Goal: Task Accomplishment & Management: Manage account settings

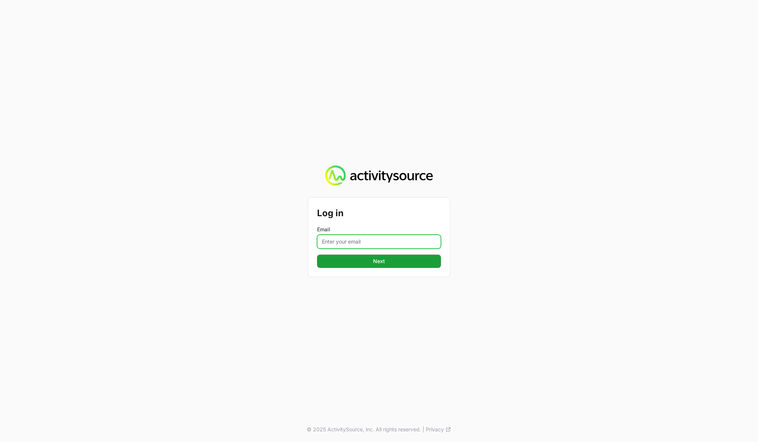
click at [368, 243] on input "Email" at bounding box center [379, 241] width 124 height 14
click at [0, 441] on com-1password-button at bounding box center [0, 442] width 0 height 0
type input "[PERSON_NAME][EMAIL_ADDRESS][DOMAIN_NAME]"
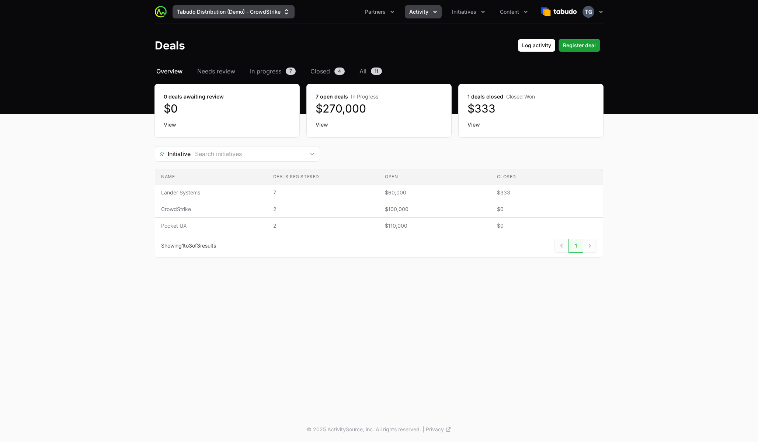
click at [272, 8] on button "Tabudo Distribution (Demo) - CrowdStrike" at bounding box center [234, 11] width 122 height 13
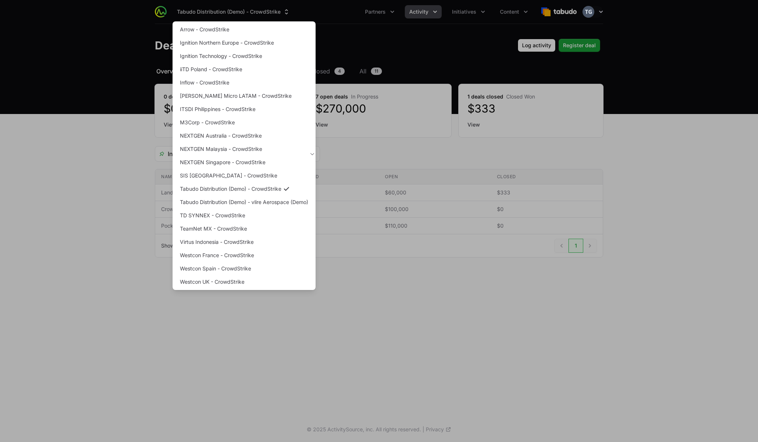
click at [272, 11] on div "Supplier switch menu" at bounding box center [379, 221] width 758 height 442
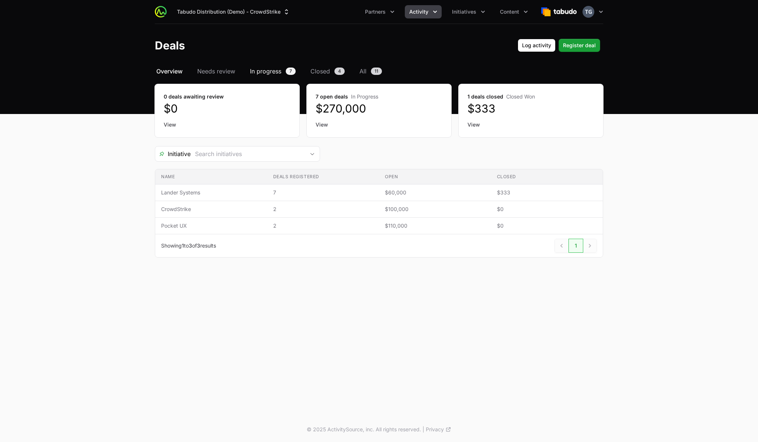
click at [257, 72] on span "In progress" at bounding box center [265, 71] width 31 height 9
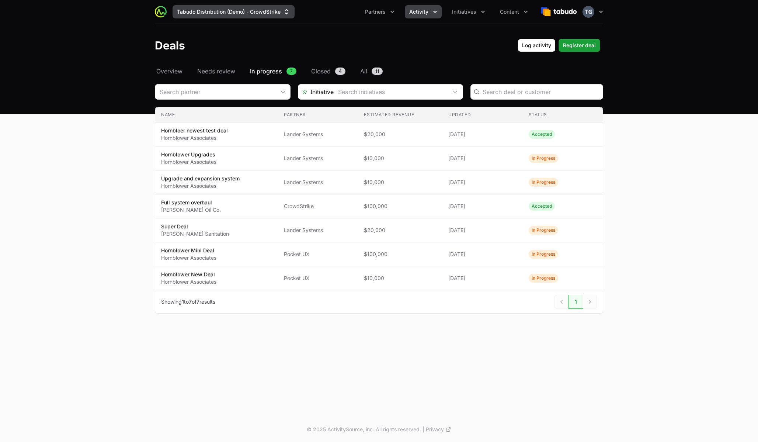
click at [215, 17] on button "Tabudo Distribution (Demo) - CrowdStrike" at bounding box center [234, 11] width 122 height 13
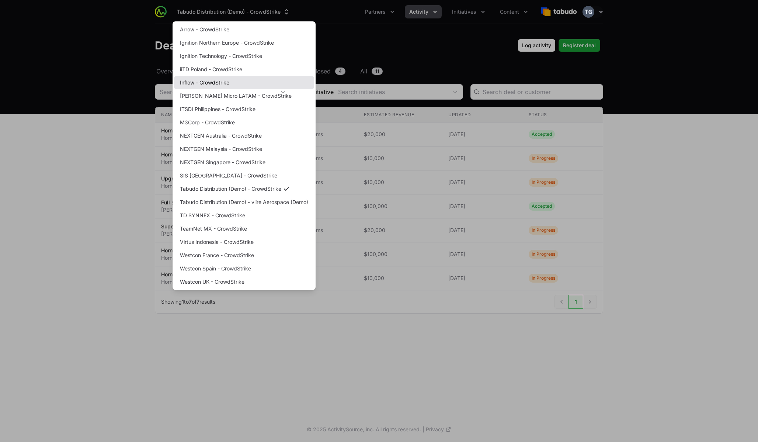
click at [222, 83] on link "Inflow - CrowdStrike" at bounding box center [244, 82] width 140 height 13
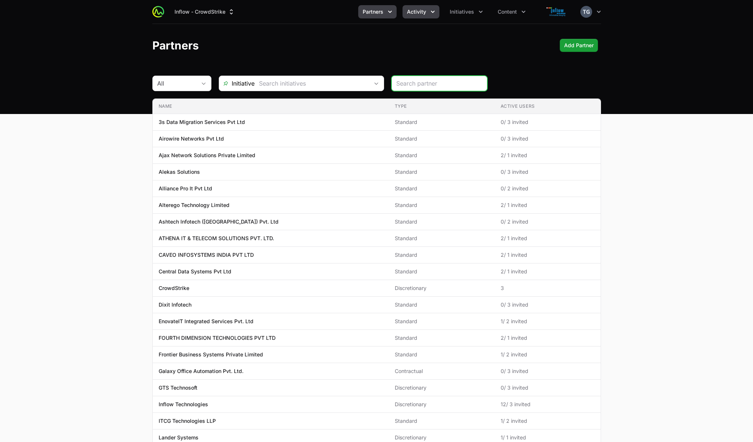
click at [423, 14] on span "Activity" at bounding box center [416, 11] width 19 height 7
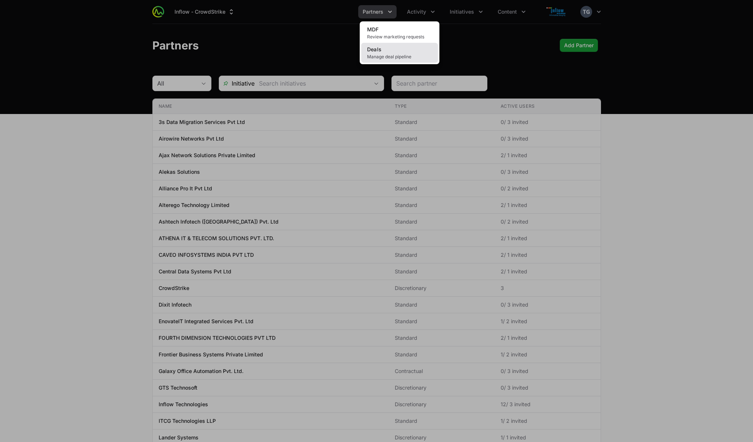
click at [418, 48] on link "Deals Manage deal pipeline" at bounding box center [399, 53] width 77 height 20
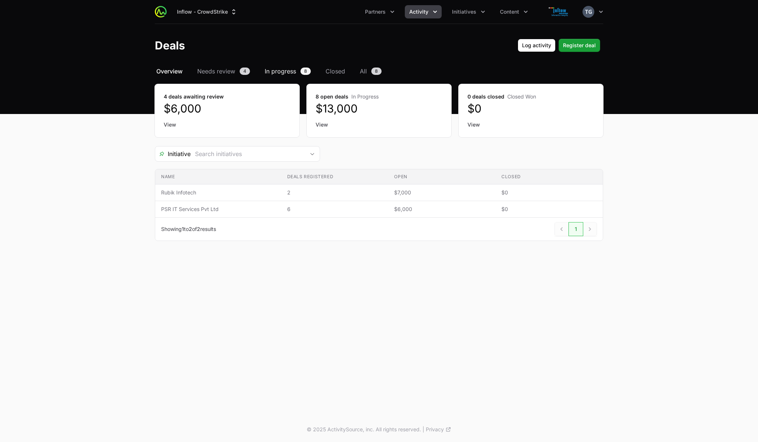
click at [275, 71] on span "In progress" at bounding box center [280, 71] width 31 height 9
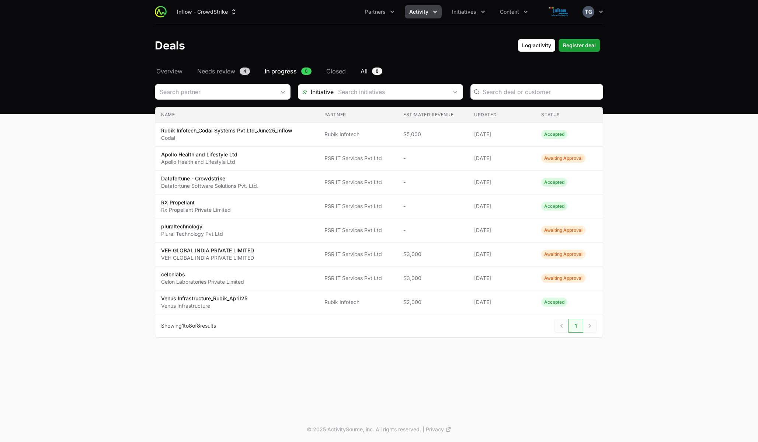
click at [361, 72] on span "All" at bounding box center [364, 71] width 7 height 9
click at [201, 10] on button "Inflow - CrowdStrike" at bounding box center [207, 11] width 69 height 13
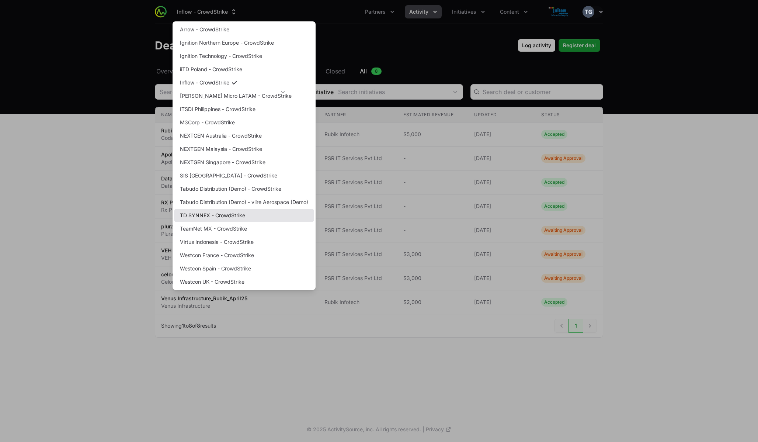
click at [237, 213] on link "TD SYNNEX - CrowdStrike" at bounding box center [244, 215] width 140 height 13
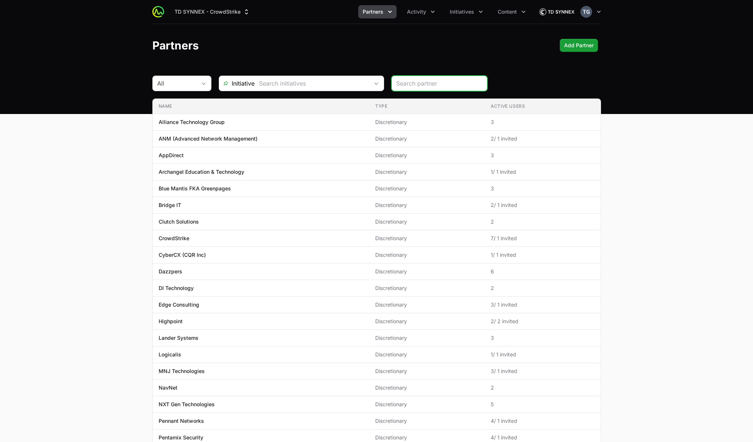
click at [380, 15] on span "Partners" at bounding box center [372, 11] width 21 height 7
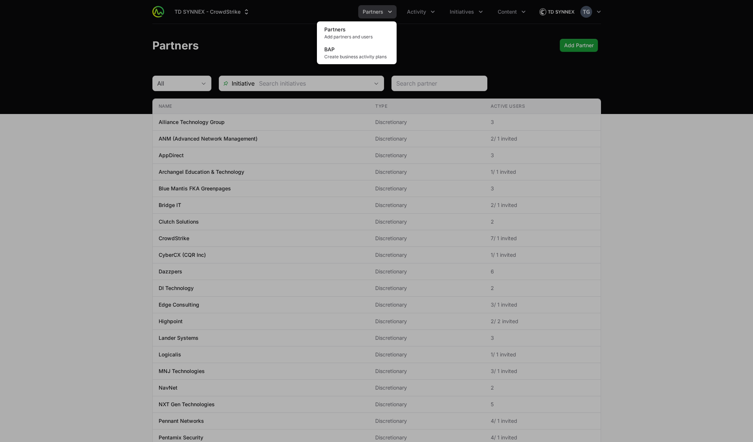
click at [380, 13] on div "Partners menu" at bounding box center [376, 221] width 753 height 442
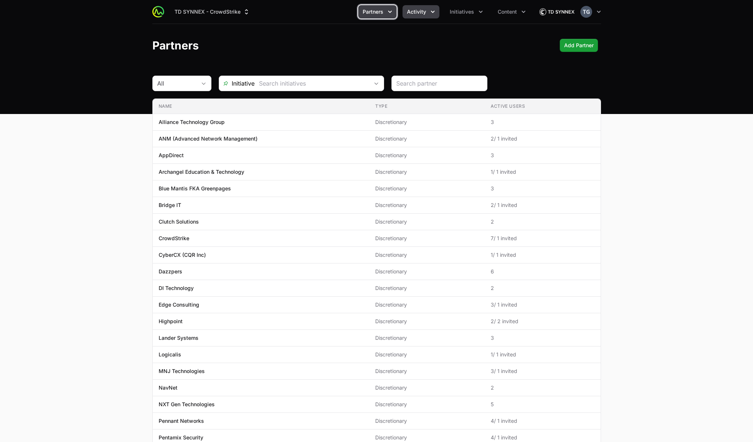
click at [417, 9] on span "Activity" at bounding box center [416, 11] width 19 height 7
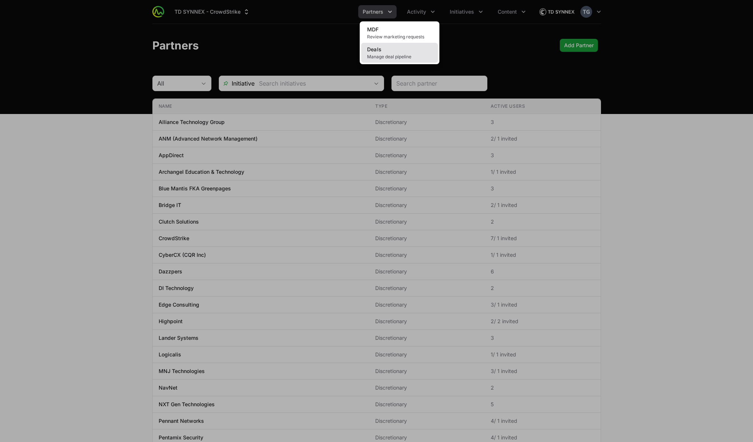
click at [403, 52] on link "Deals Manage deal pipeline" at bounding box center [399, 53] width 77 height 20
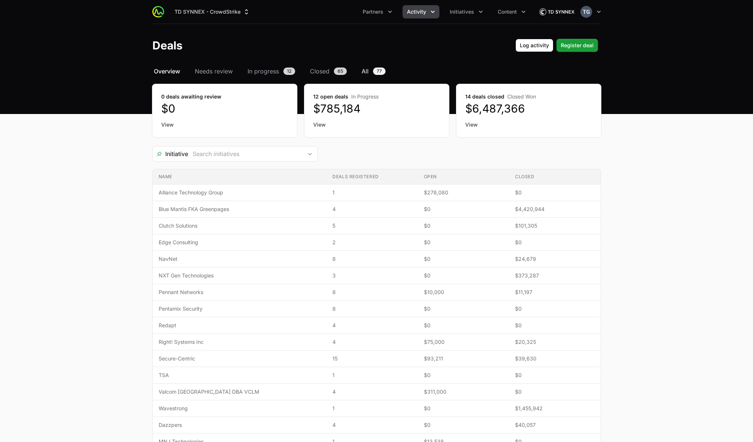
click at [365, 71] on span "All" at bounding box center [364, 71] width 7 height 9
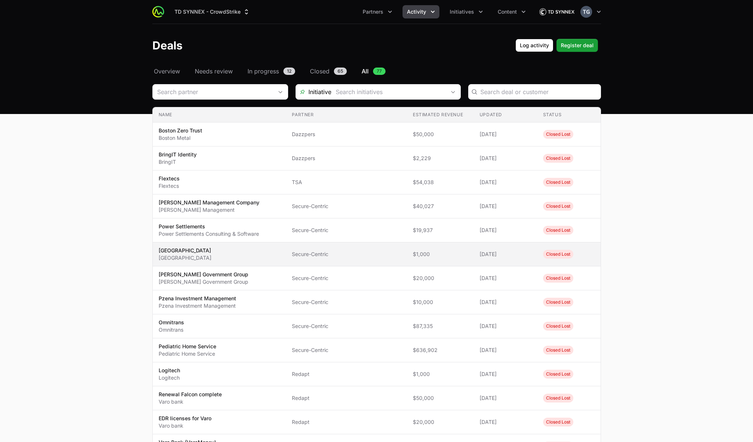
scroll to position [346, 0]
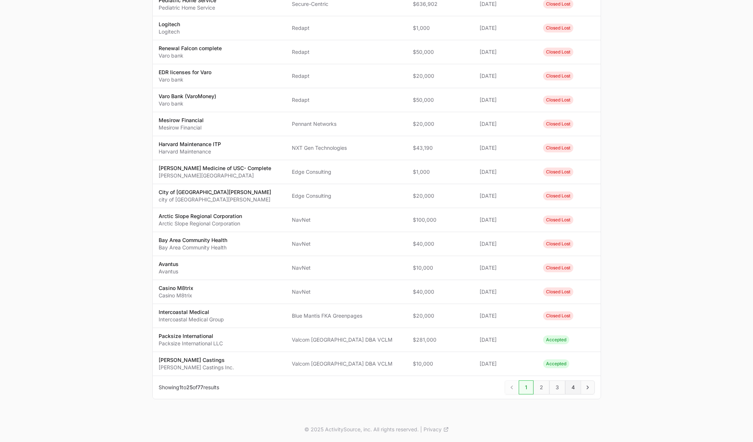
click at [574, 385] on span "4" at bounding box center [573, 387] width 16 height 14
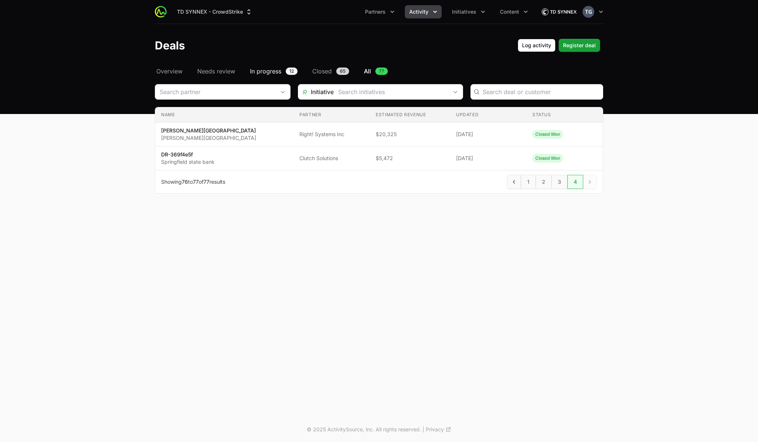
click at [275, 73] on span "In progress" at bounding box center [265, 71] width 31 height 9
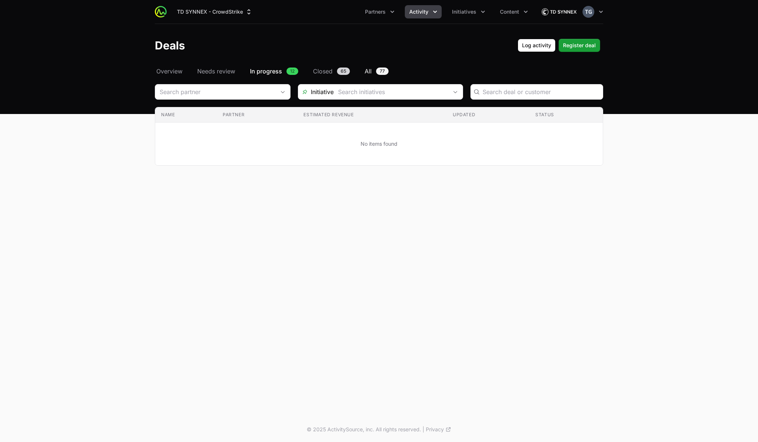
click at [369, 70] on span "All" at bounding box center [368, 71] width 7 height 9
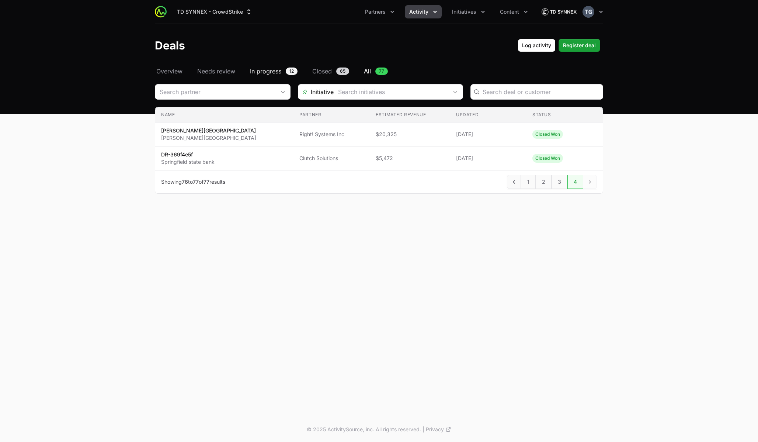
click at [285, 73] on link "In progress 12" at bounding box center [274, 71] width 51 height 9
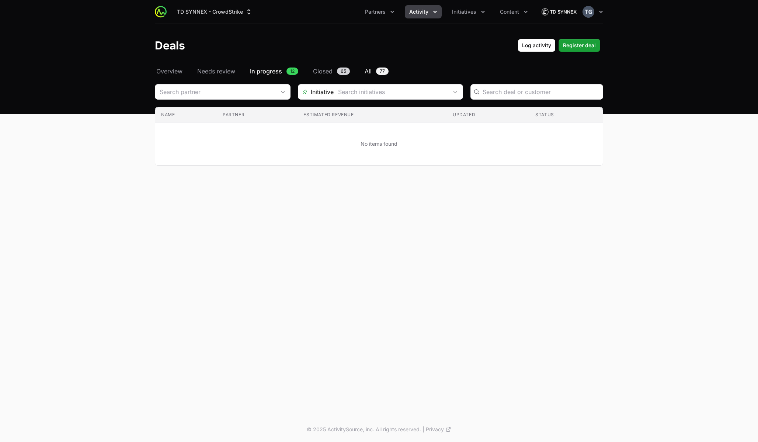
click at [368, 70] on span "All" at bounding box center [368, 71] width 7 height 9
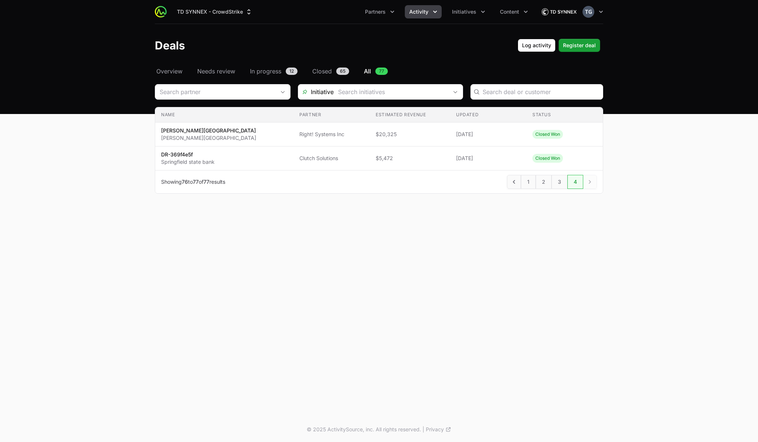
click at [259, 29] on header "Deals Log activity Register deal" at bounding box center [379, 45] width 758 height 43
click at [264, 245] on div "TD SYNNEX - CrowdStrike Partners Activity Initiatives Content Open user menu Op…" at bounding box center [379, 208] width 758 height 417
click at [178, 73] on span "Overview" at bounding box center [169, 71] width 26 height 9
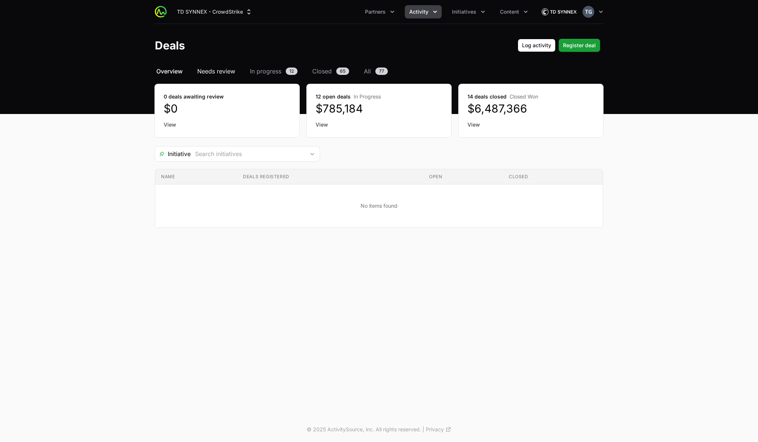
click at [229, 67] on span "Needs review" at bounding box center [216, 71] width 38 height 9
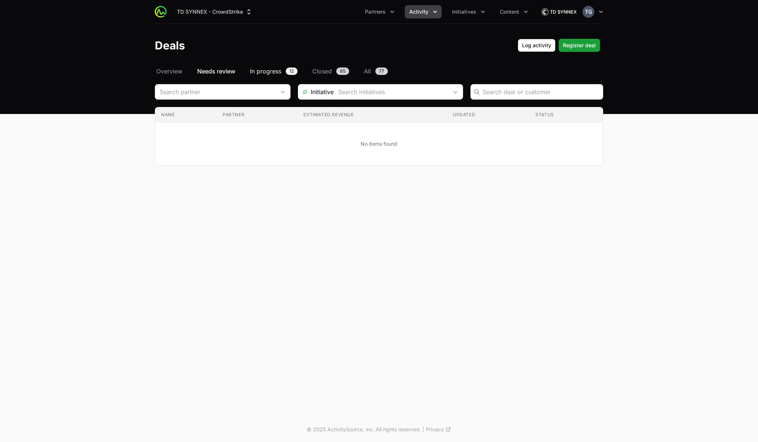
click at [279, 70] on span "In progress" at bounding box center [265, 71] width 31 height 9
click at [370, 69] on span "All" at bounding box center [368, 71] width 7 height 9
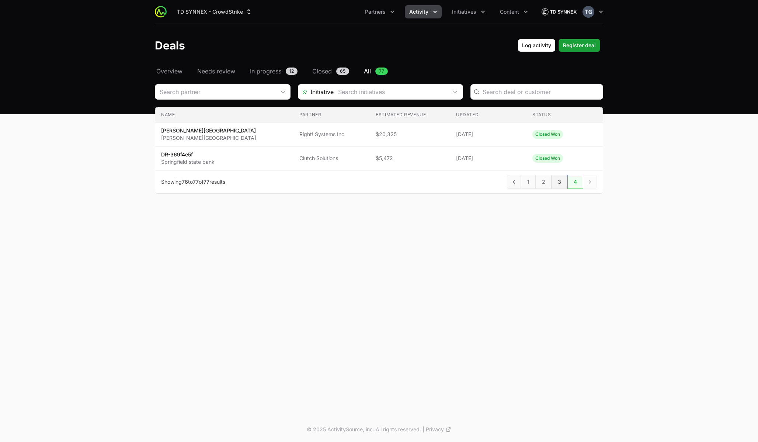
click at [558, 184] on span "3" at bounding box center [560, 182] width 16 height 14
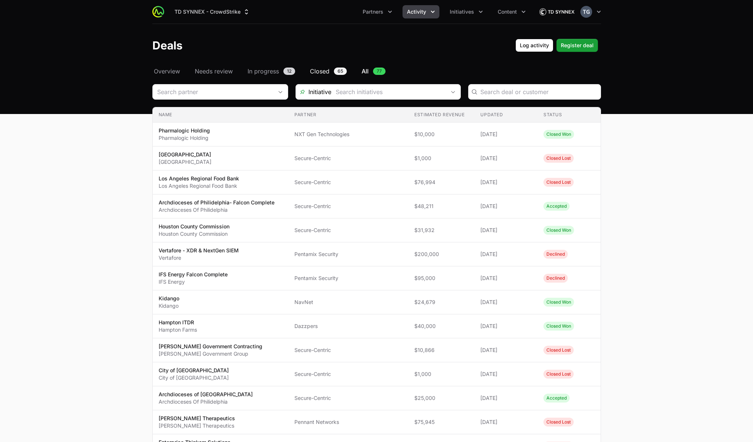
click at [319, 70] on span "Closed" at bounding box center [320, 71] width 20 height 9
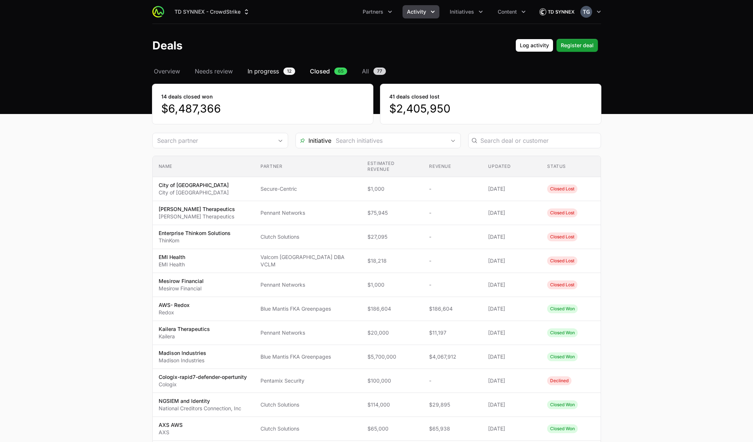
click at [268, 71] on span "In progress" at bounding box center [262, 71] width 31 height 9
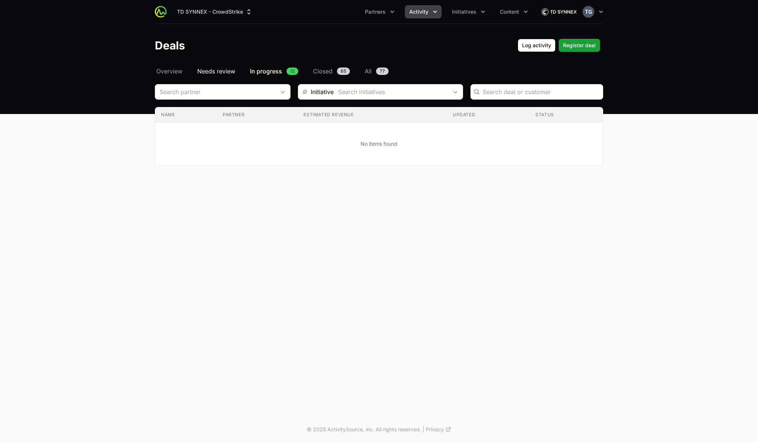
click at [211, 73] on span "Needs review" at bounding box center [216, 71] width 38 height 9
click at [371, 72] on span "All" at bounding box center [367, 71] width 7 height 9
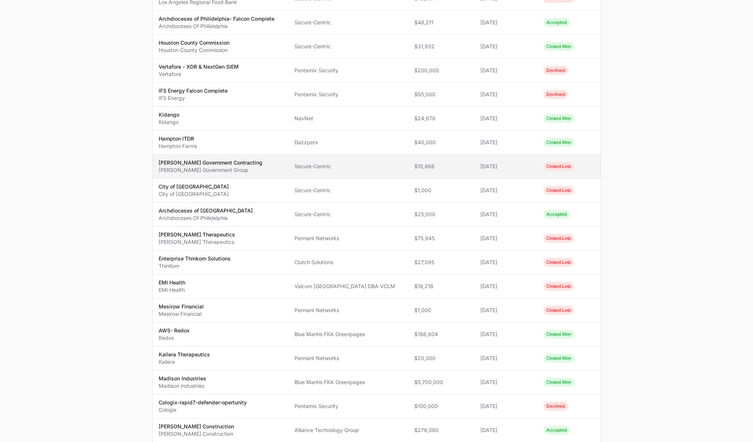
scroll to position [346, 0]
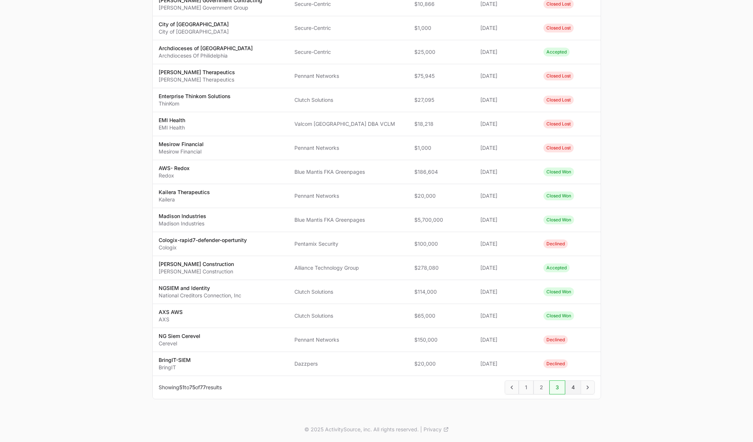
click at [573, 385] on span "4" at bounding box center [573, 387] width 16 height 14
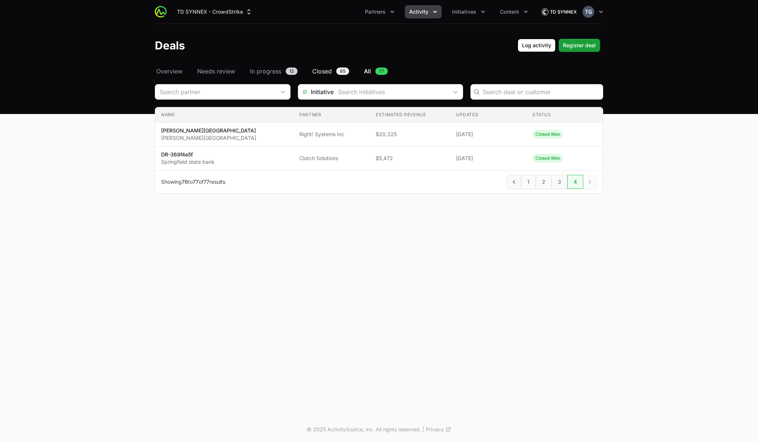
click at [319, 70] on span "Closed" at bounding box center [322, 71] width 20 height 9
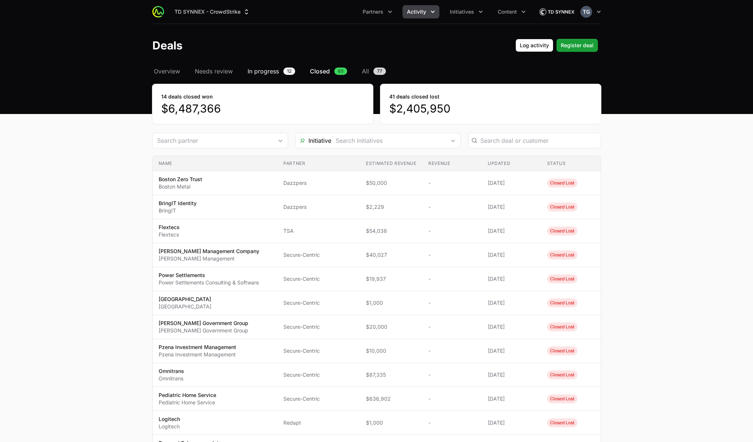
click at [267, 68] on span "In progress" at bounding box center [262, 71] width 31 height 9
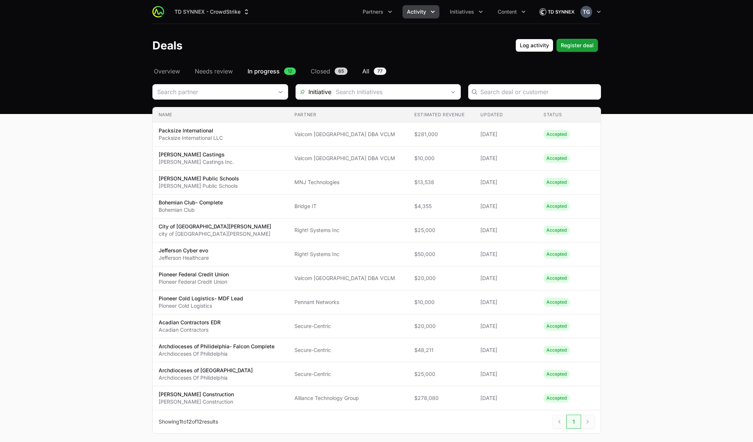
click at [369, 67] on link "All 77" at bounding box center [374, 71] width 27 height 9
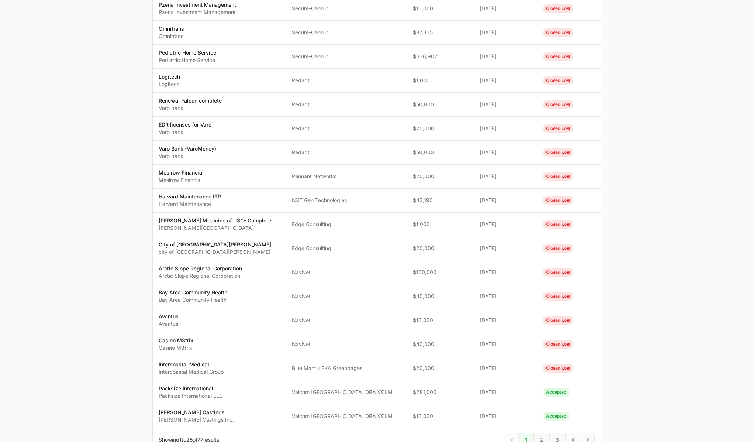
scroll to position [346, 0]
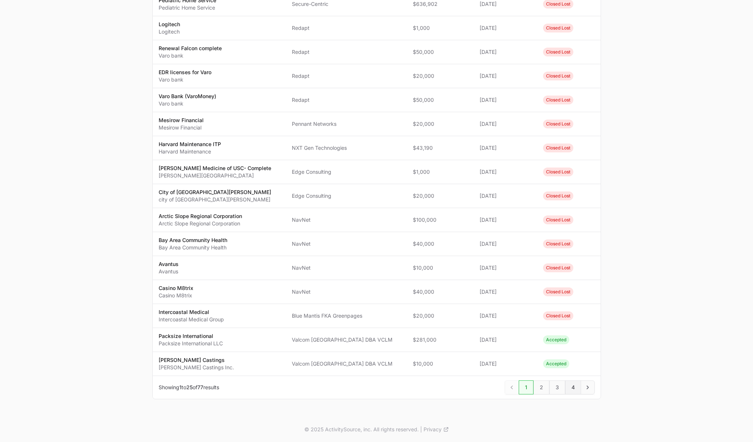
click at [572, 390] on span "4" at bounding box center [573, 387] width 16 height 14
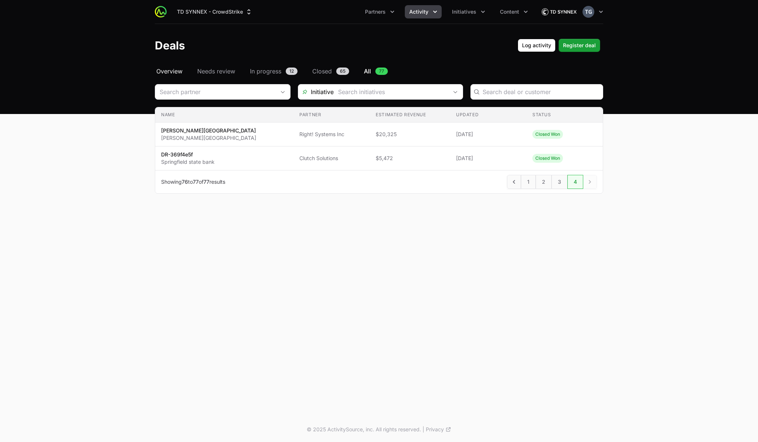
click at [173, 71] on span "Overview" at bounding box center [169, 71] width 26 height 9
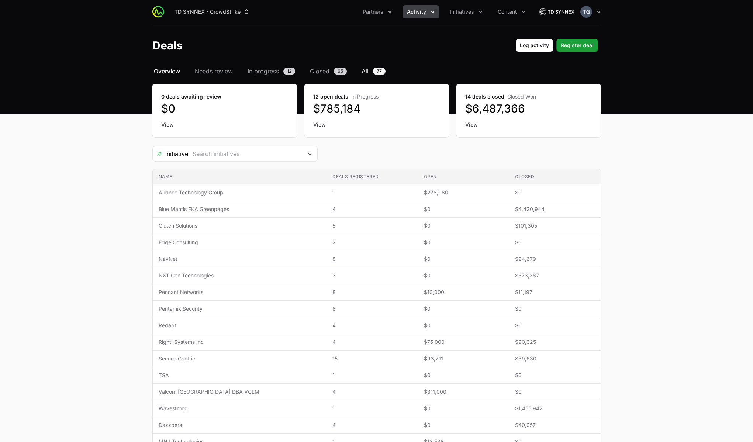
click at [362, 70] on span "All" at bounding box center [364, 71] width 7 height 9
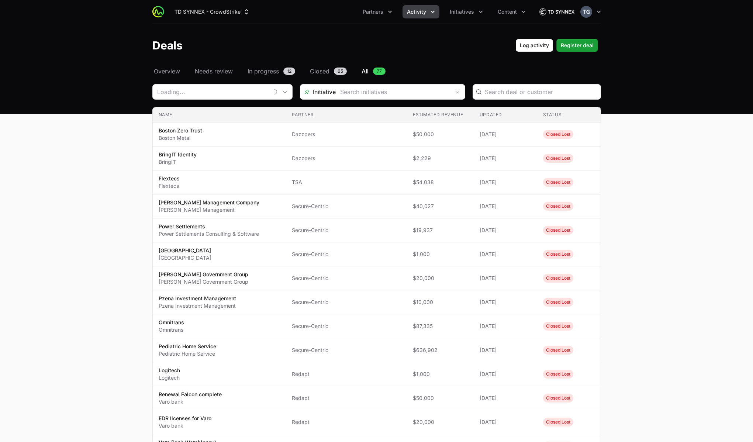
scroll to position [346, 0]
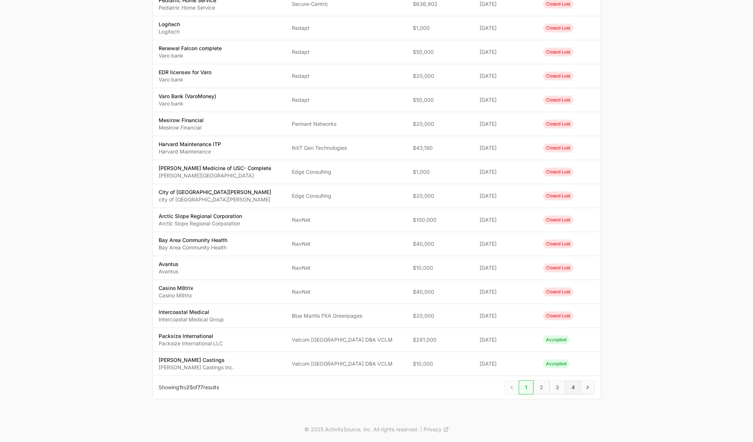
click at [570, 386] on span "4" at bounding box center [573, 387] width 16 height 14
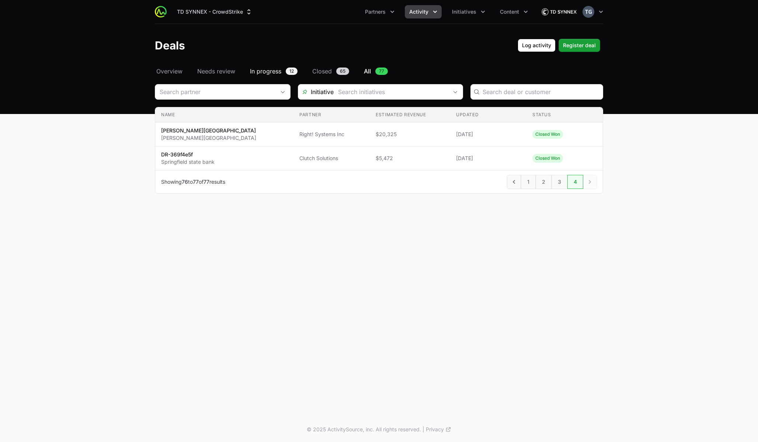
click at [260, 71] on span "In progress" at bounding box center [265, 71] width 31 height 9
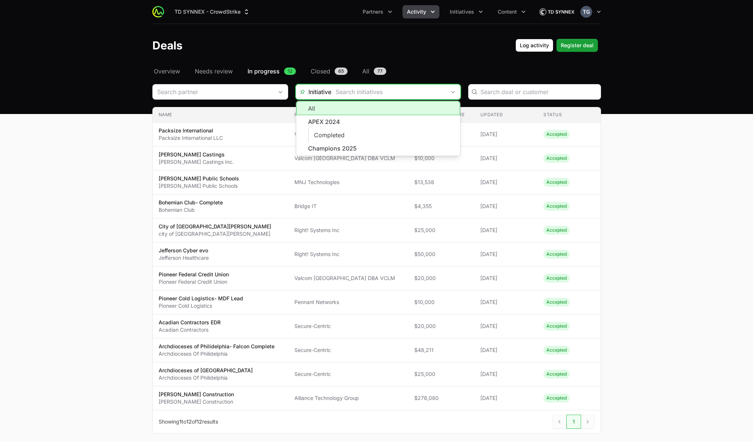
click at [346, 93] on input "Deals Filters" at bounding box center [388, 91] width 114 height 15
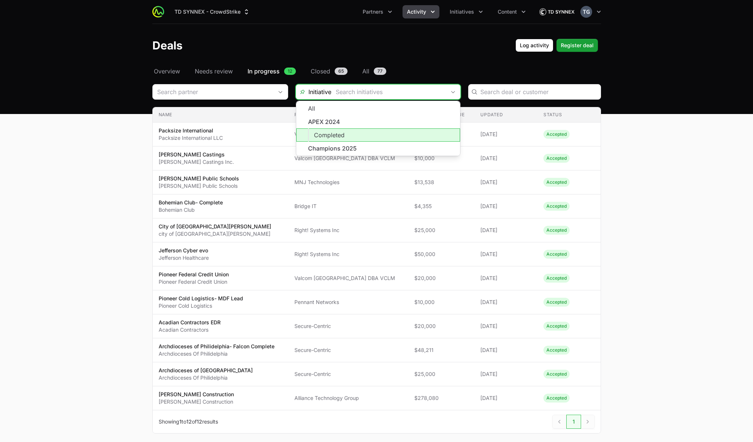
click at [357, 133] on li "Completed" at bounding box center [378, 134] width 164 height 13
type input "Completed"
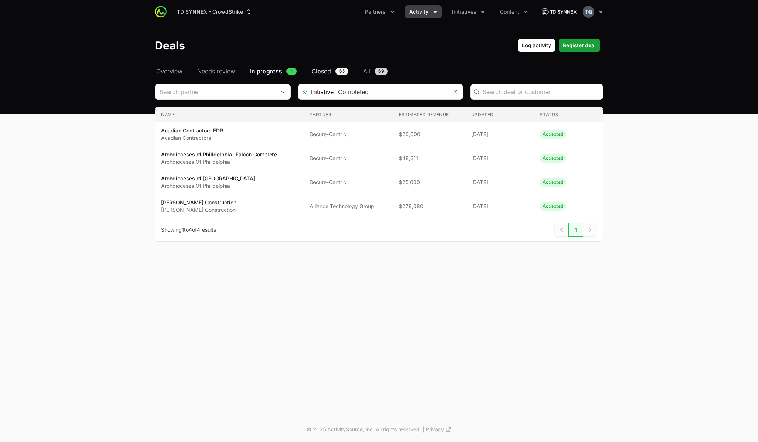
click at [319, 69] on span "Closed" at bounding box center [322, 71] width 20 height 9
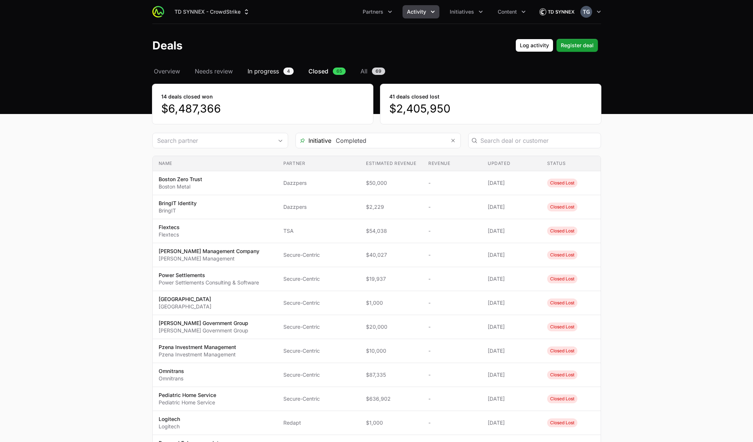
click at [268, 69] on span "In progress" at bounding box center [262, 71] width 31 height 9
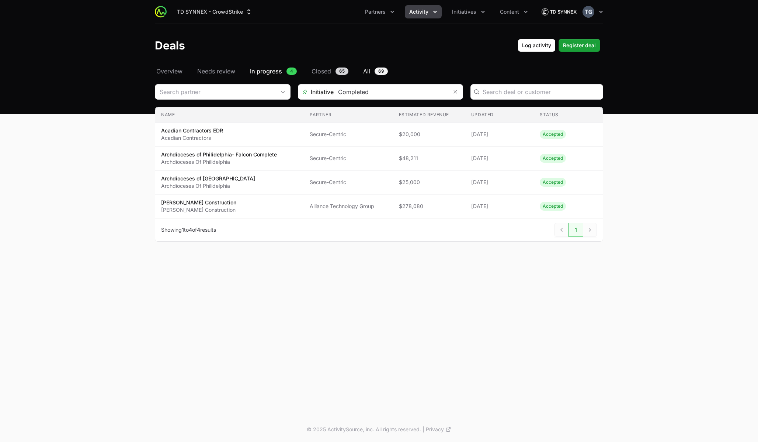
click at [364, 71] on span "All" at bounding box center [366, 71] width 7 height 9
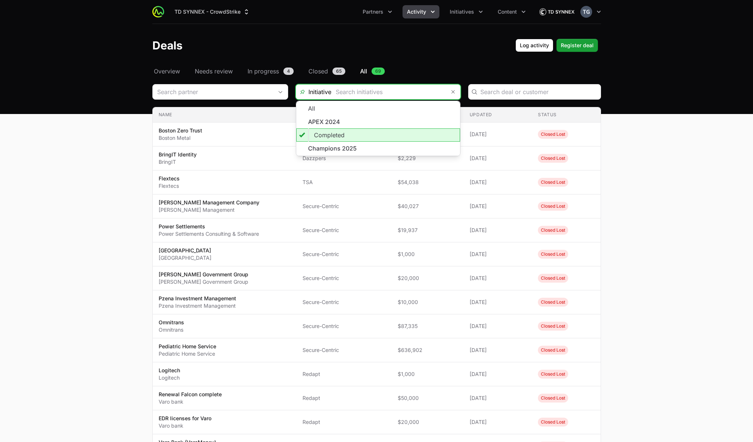
click at [385, 94] on input "Deals Filters" at bounding box center [388, 91] width 114 height 15
type input "Completed"
click at [462, 61] on header "Deals Log activity Register deal" at bounding box center [376, 45] width 753 height 43
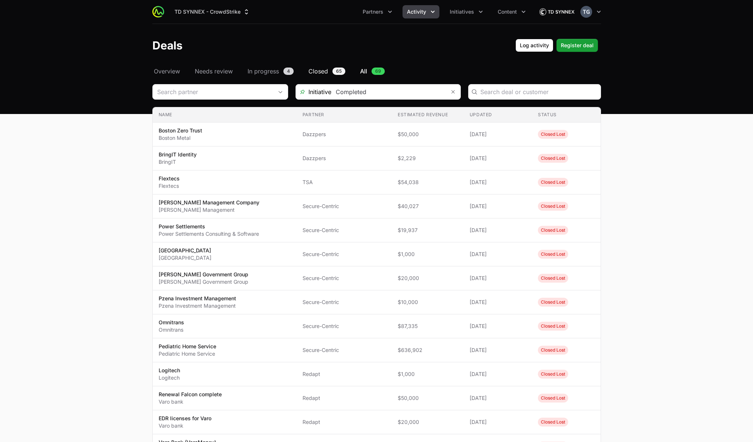
click at [321, 73] on span "Closed" at bounding box center [318, 71] width 20 height 9
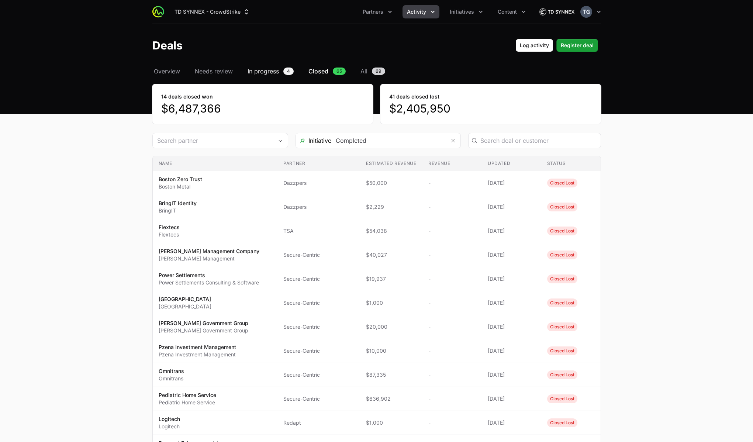
click at [272, 69] on span "In progress" at bounding box center [262, 71] width 31 height 9
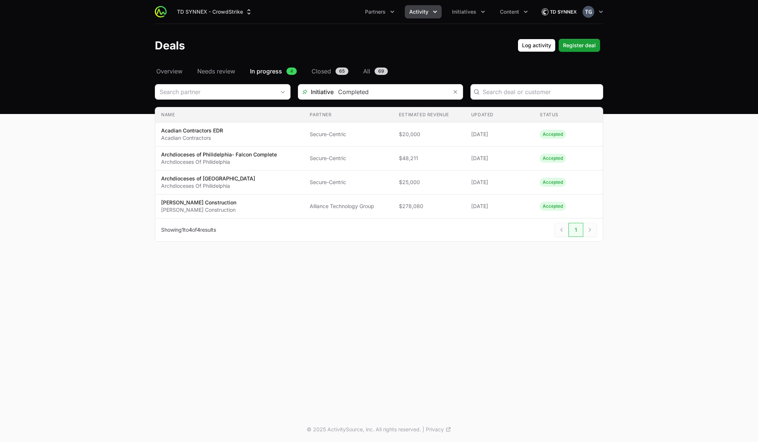
click at [427, 9] on span "Activity" at bounding box center [418, 11] width 19 height 7
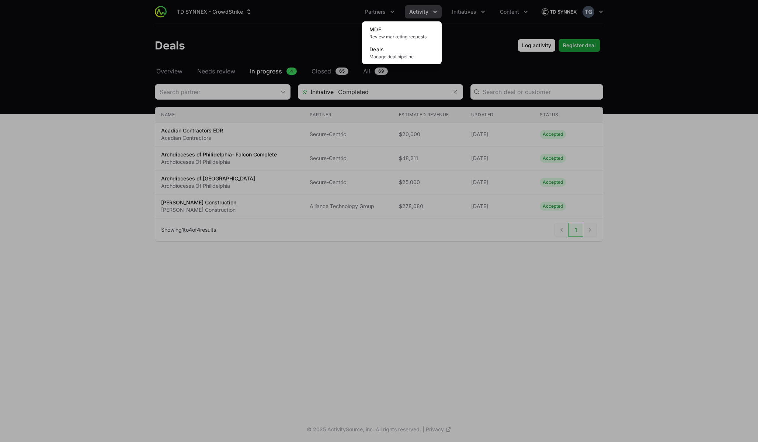
click at [427, 9] on div "Activity menu" at bounding box center [379, 221] width 758 height 442
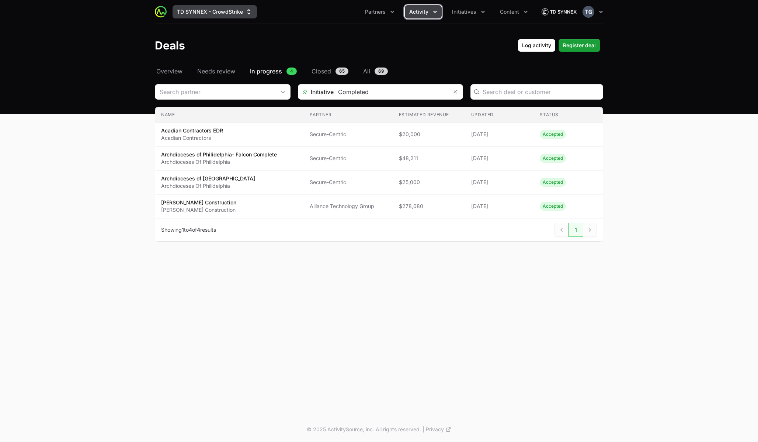
click at [206, 11] on button "TD SYNNEX - CrowdStrike" at bounding box center [215, 11] width 84 height 13
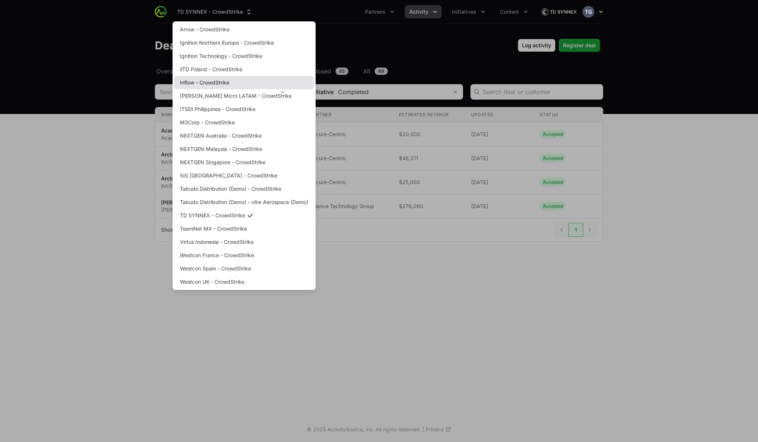
click at [234, 82] on link "Inflow - CrowdStrike" at bounding box center [244, 82] width 140 height 13
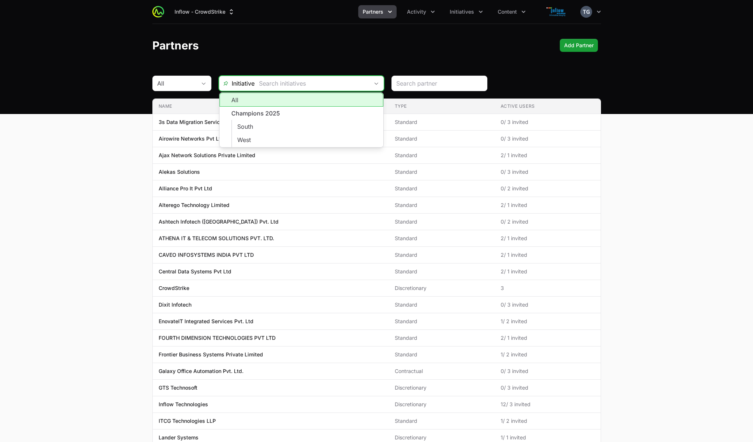
click at [302, 84] on input "text" at bounding box center [311, 83] width 114 height 15
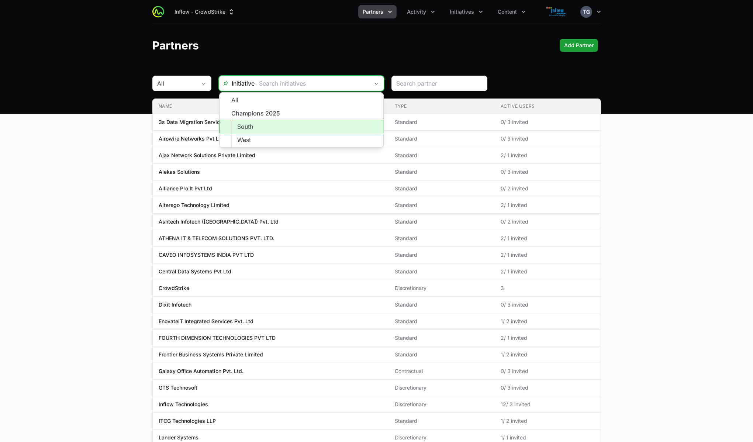
click at [304, 129] on li "South" at bounding box center [301, 126] width 164 height 13
type input "South"
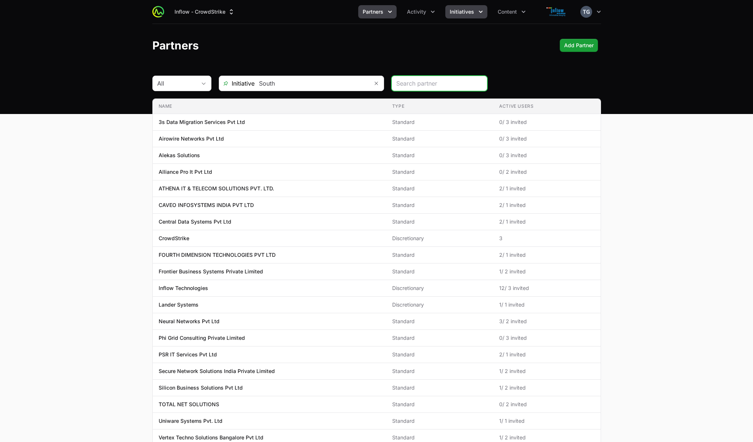
click at [452, 11] on span "Initiatives" at bounding box center [461, 11] width 24 height 7
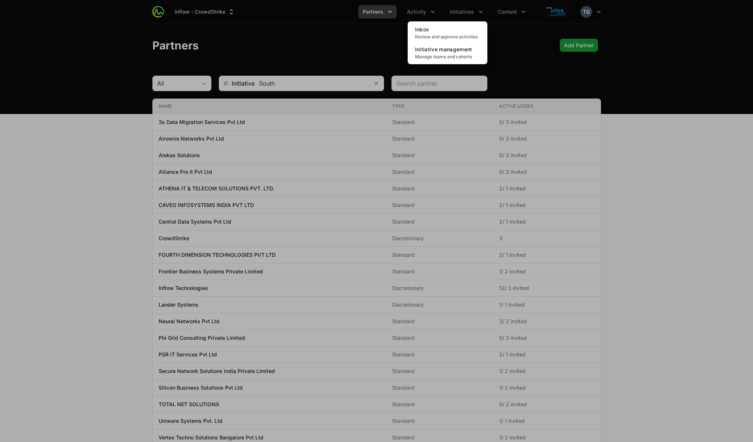
click at [410, 11] on div "Initiatives menu" at bounding box center [376, 221] width 753 height 442
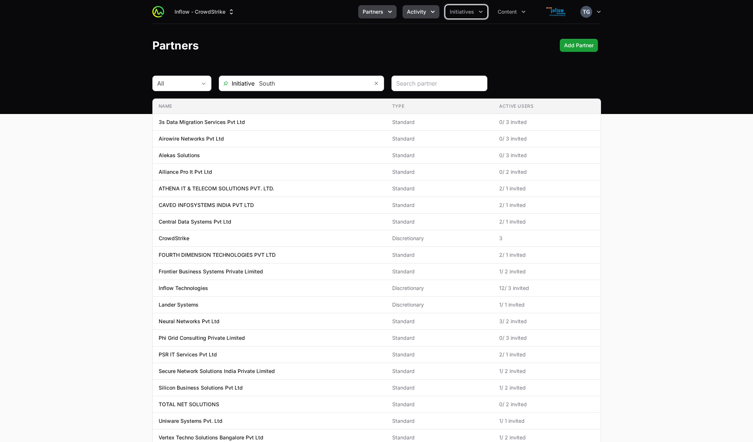
click at [414, 11] on span "Activity" at bounding box center [416, 11] width 19 height 7
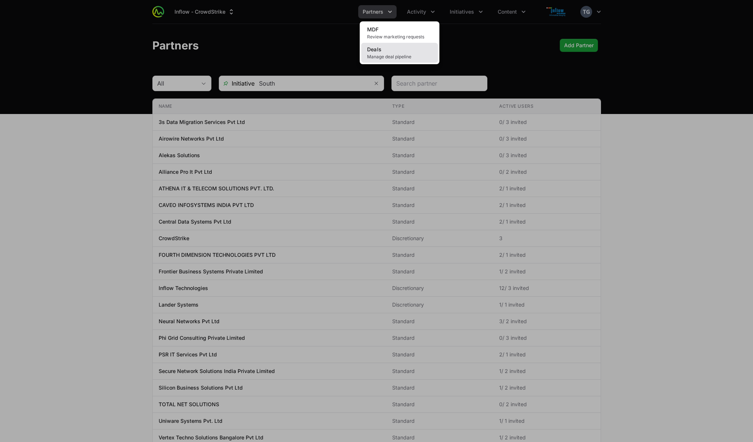
click at [417, 45] on link "Deals Manage deal pipeline" at bounding box center [399, 53] width 77 height 20
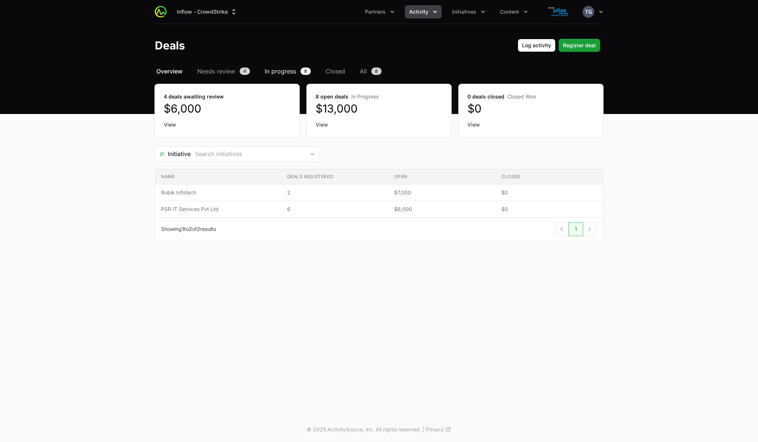
click at [298, 67] on link "In progress 8" at bounding box center [287, 71] width 49 height 9
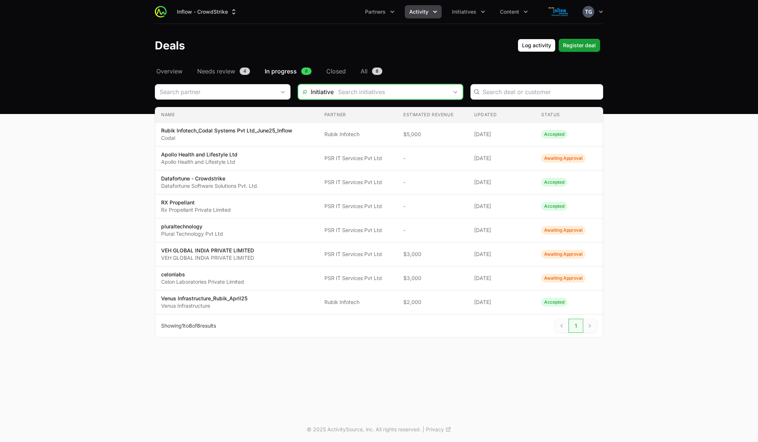
click at [348, 98] on input "Deals Filters" at bounding box center [391, 91] width 114 height 15
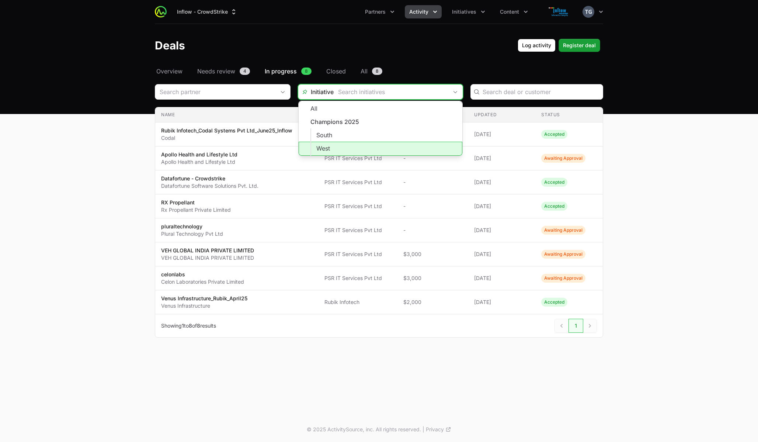
click at [355, 143] on li "West" at bounding box center [381, 149] width 164 height 14
type input "West"
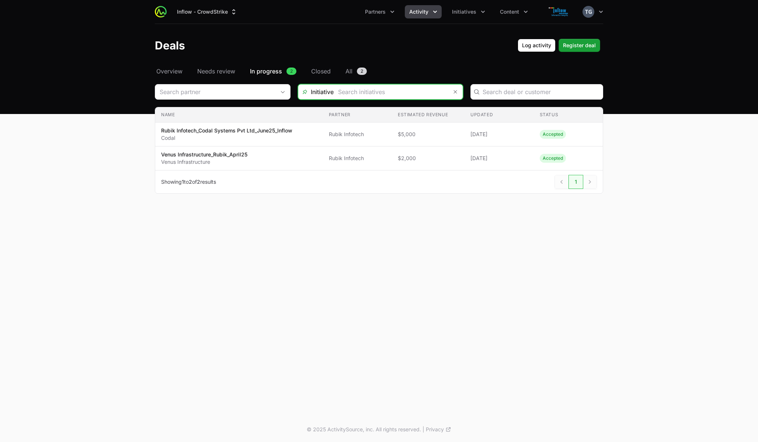
click at [403, 92] on input "Deals Filters" at bounding box center [391, 91] width 114 height 15
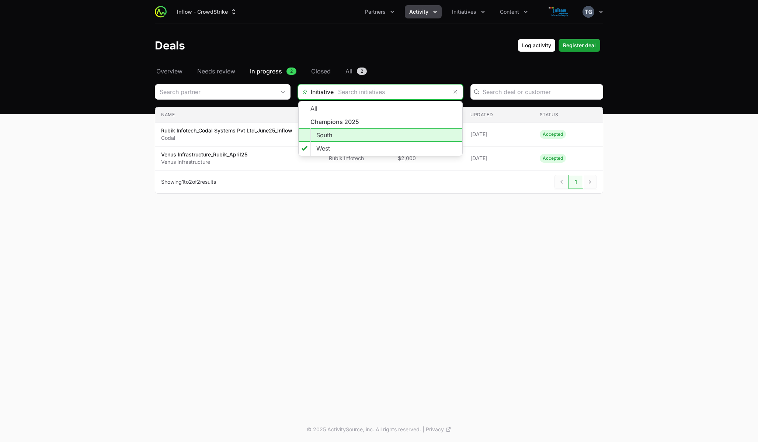
click at [373, 136] on li "South" at bounding box center [381, 134] width 164 height 13
type input "South"
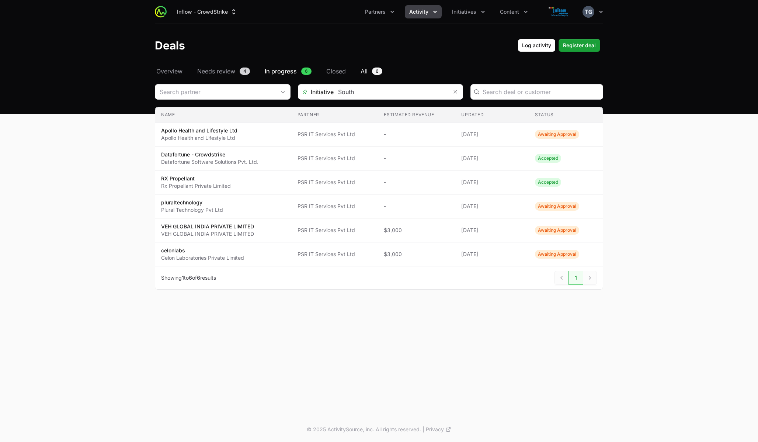
click at [359, 73] on link "All 6" at bounding box center [371, 71] width 25 height 9
click at [413, 95] on input "Deals Filters" at bounding box center [391, 91] width 114 height 15
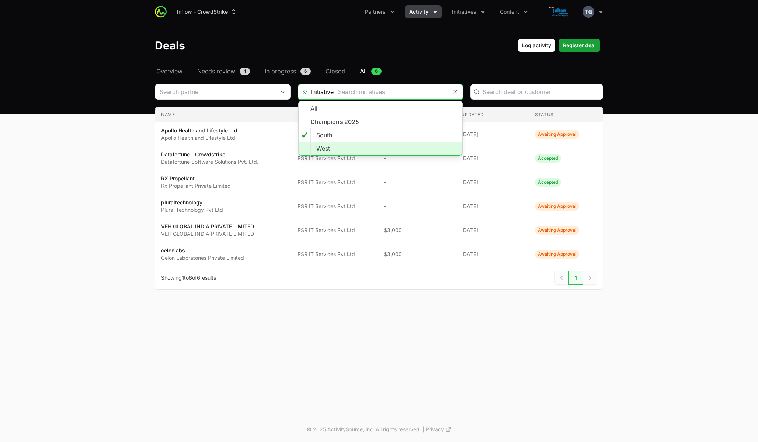
click at [385, 145] on li "West" at bounding box center [381, 149] width 164 height 14
type input "West"
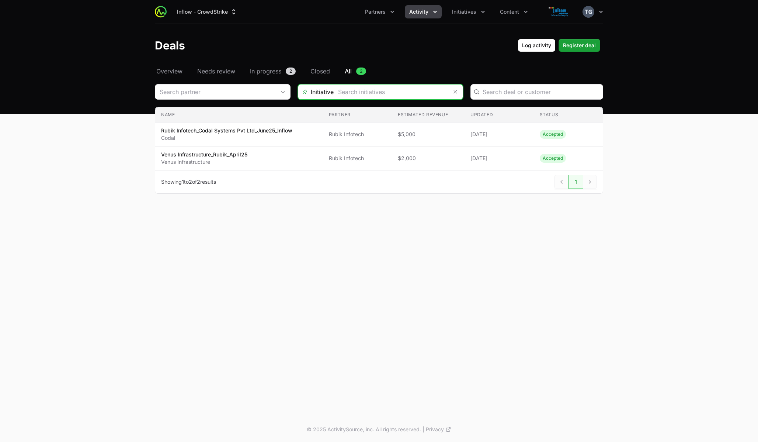
click at [404, 90] on input "Deals Filters" at bounding box center [391, 91] width 114 height 15
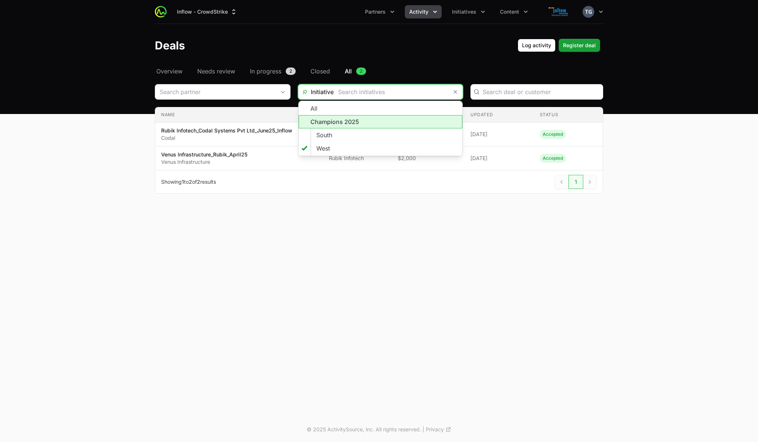
click at [383, 119] on li "Champions 2025" at bounding box center [381, 121] width 164 height 13
type input "Champions 2025"
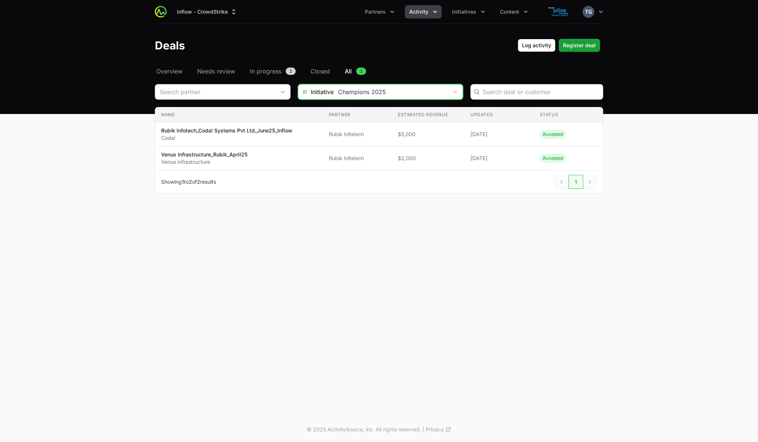
click at [454, 91] on icon "Remove" at bounding box center [455, 91] width 3 height 3
click at [413, 94] on input "Deals Filters" at bounding box center [391, 91] width 114 height 15
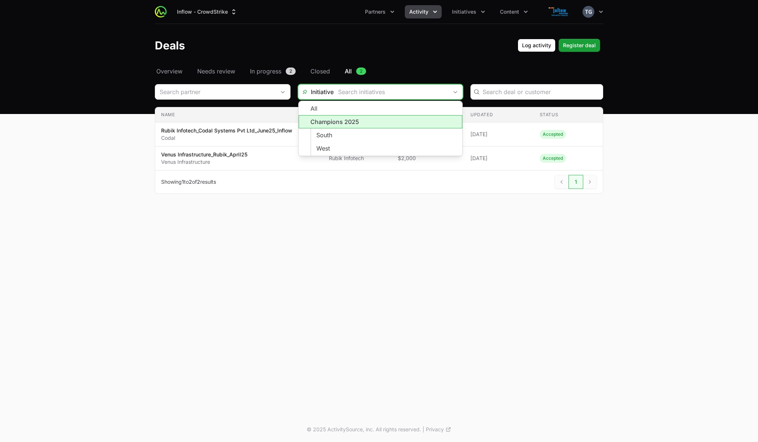
click at [369, 124] on li "Champions 2025" at bounding box center [381, 121] width 164 height 13
type input "Champions 2025"
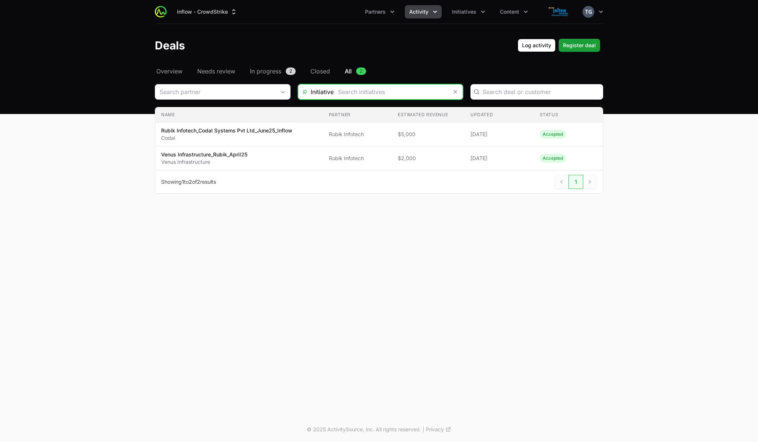
click at [401, 98] on input "Deals Filters" at bounding box center [391, 91] width 114 height 15
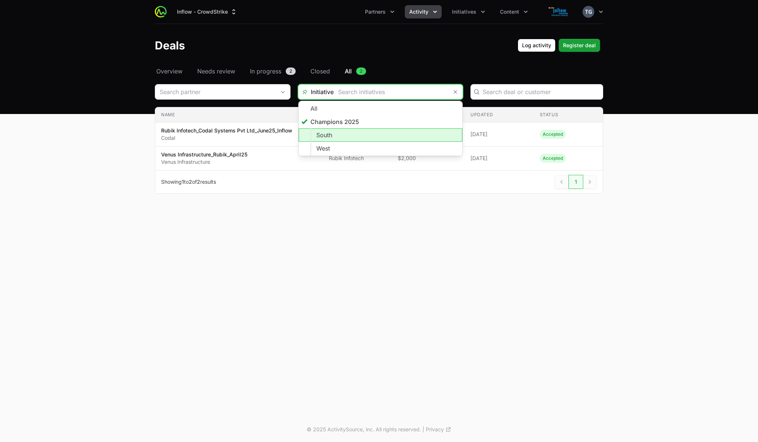
click at [380, 137] on li "South" at bounding box center [381, 134] width 164 height 13
type input "South"
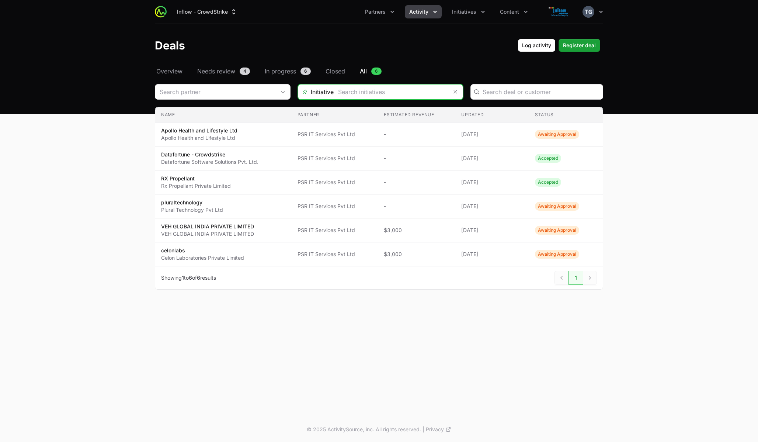
click at [411, 90] on input "Deals Filters" at bounding box center [391, 91] width 114 height 15
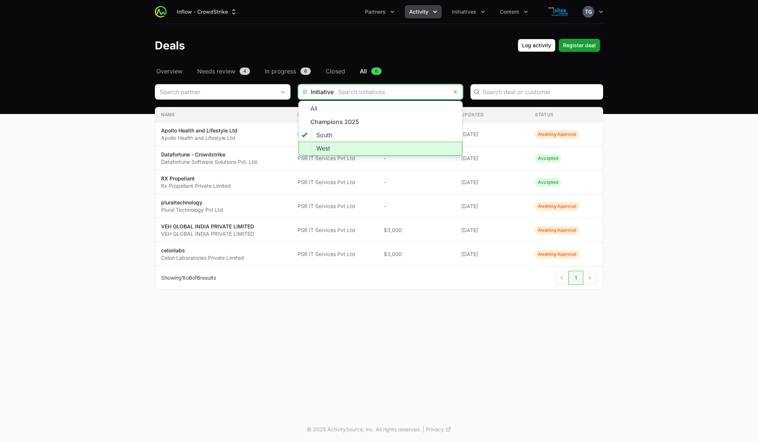
click at [393, 145] on li "West" at bounding box center [381, 149] width 164 height 14
type input "West"
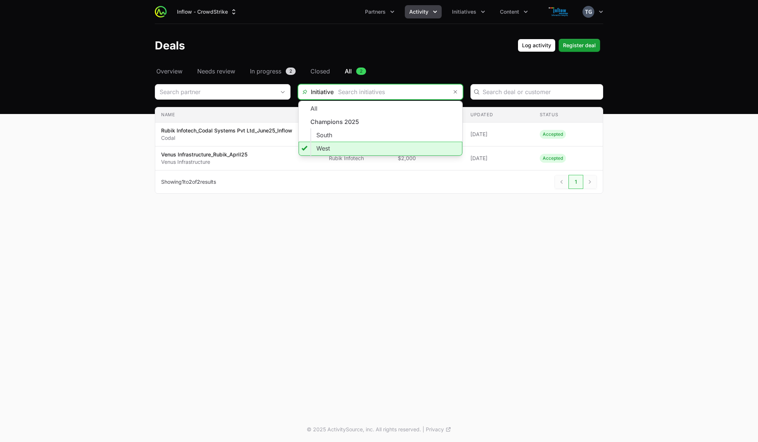
click at [402, 92] on input "Deals Filters" at bounding box center [391, 91] width 114 height 15
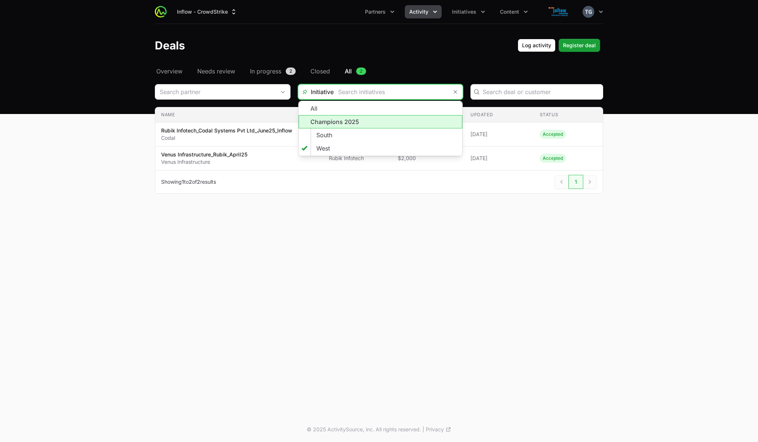
click at [387, 118] on li "Champions 2025" at bounding box center [381, 121] width 164 height 13
type input "Champions 2025"
click at [416, 94] on input "Deals Filters" at bounding box center [391, 91] width 114 height 15
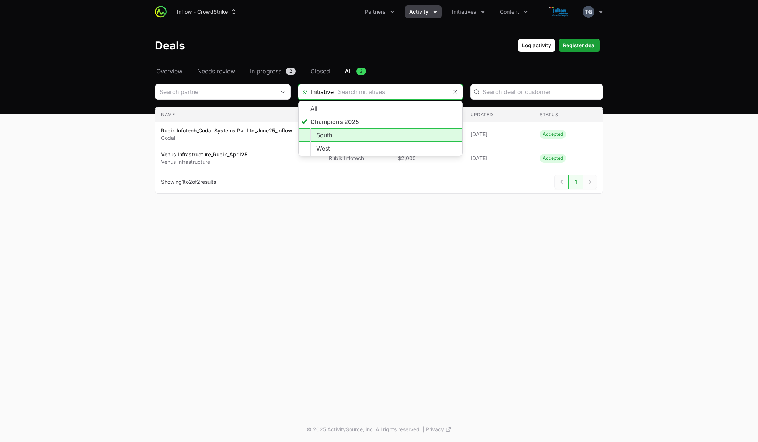
click at [389, 132] on li "South" at bounding box center [381, 134] width 164 height 13
type input "South"
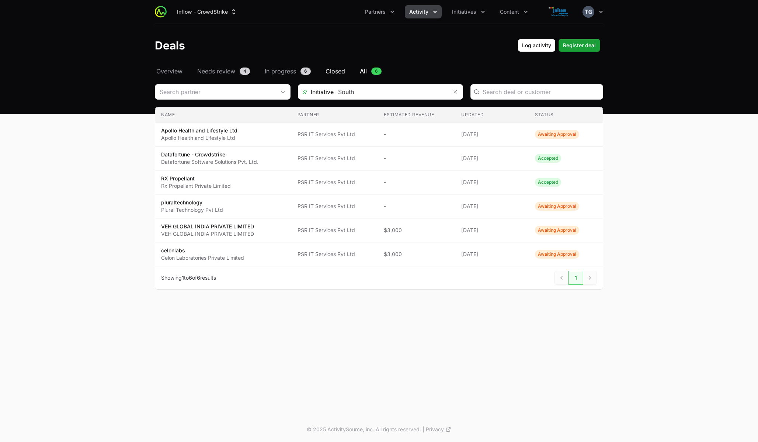
click at [331, 73] on span "Closed" at bounding box center [336, 71] width 20 height 9
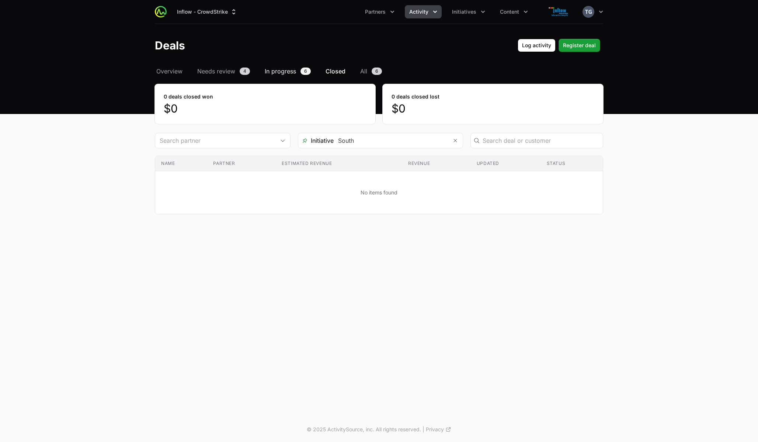
click at [290, 73] on span "In progress" at bounding box center [280, 71] width 31 height 9
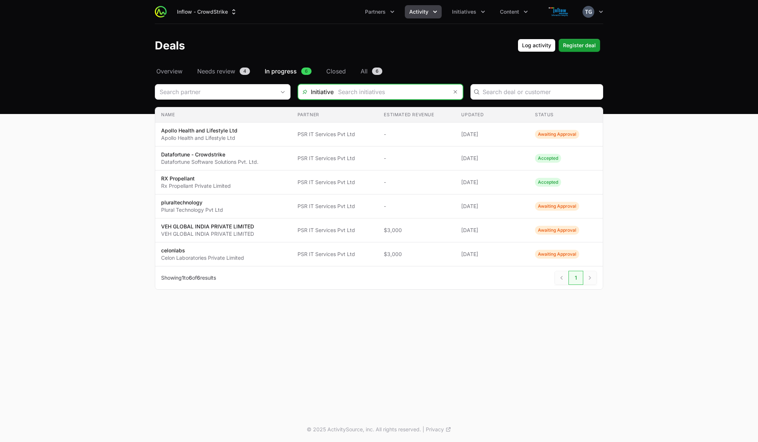
click at [372, 93] on input "Deals Filters" at bounding box center [391, 91] width 114 height 15
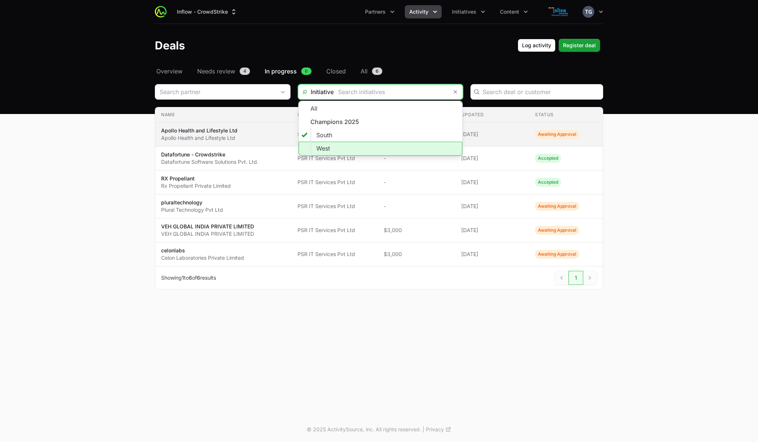
click at [375, 145] on li "West" at bounding box center [381, 149] width 164 height 14
type input "West"
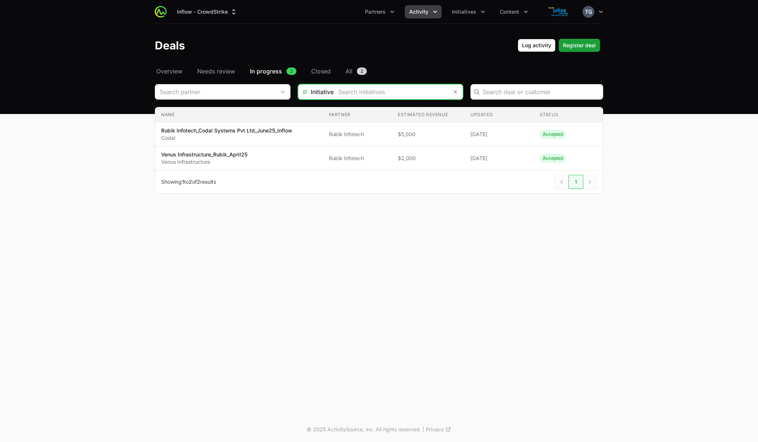
click at [383, 92] on input "Deals Filters" at bounding box center [391, 91] width 114 height 15
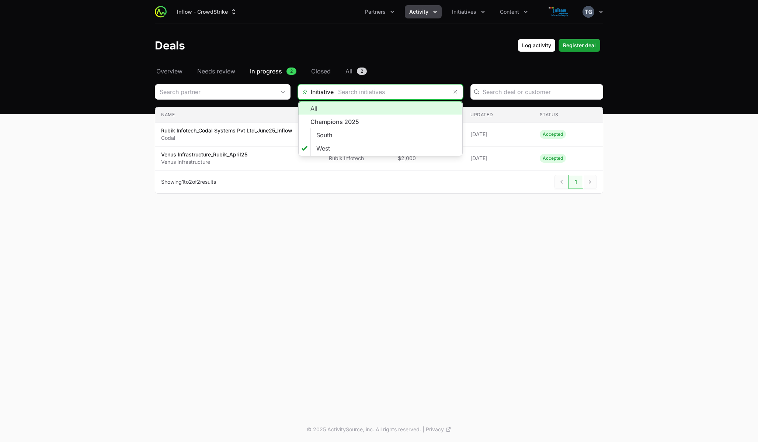
click at [372, 117] on li "Champions 2025" at bounding box center [381, 121] width 164 height 13
type input "Champions 2025"
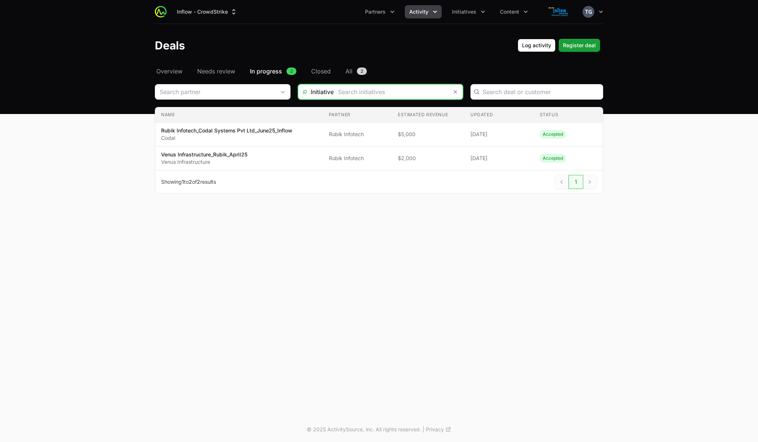
click at [422, 94] on input "Deals Filters" at bounding box center [391, 91] width 114 height 15
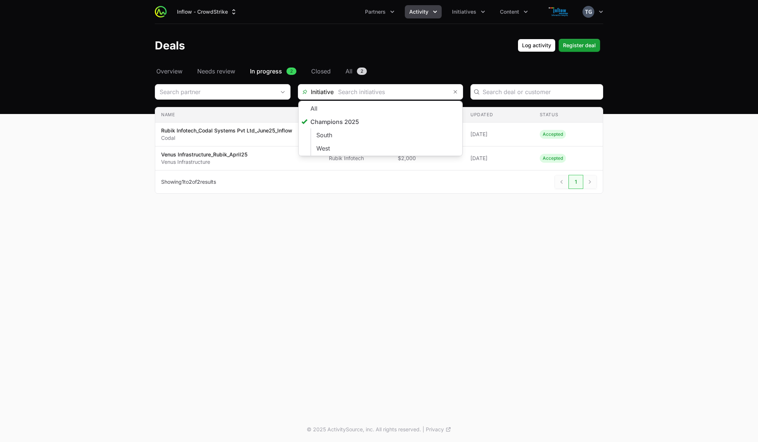
type input "Champions 2025"
click at [445, 217] on div "Inflow - CrowdStrike Partners Activity Initiatives Content Open user menu Open …" at bounding box center [379, 208] width 758 height 417
click at [415, 94] on input "Deals Filters" at bounding box center [391, 91] width 114 height 15
click at [371, 147] on li "West" at bounding box center [381, 149] width 164 height 14
type input "West"
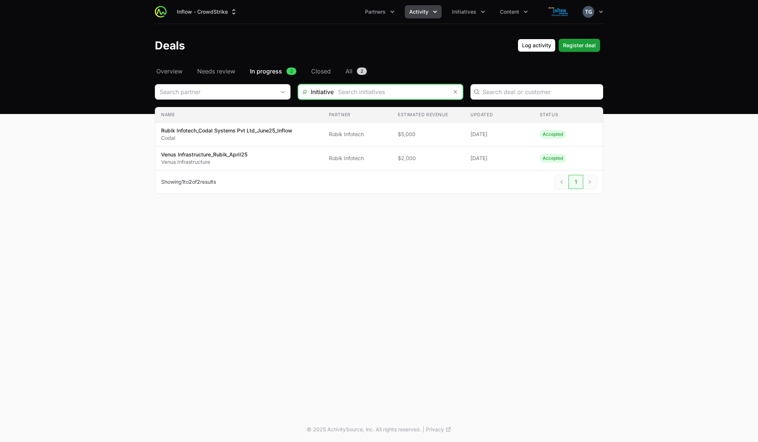
click at [372, 85] on input "Deals Filters" at bounding box center [391, 91] width 114 height 15
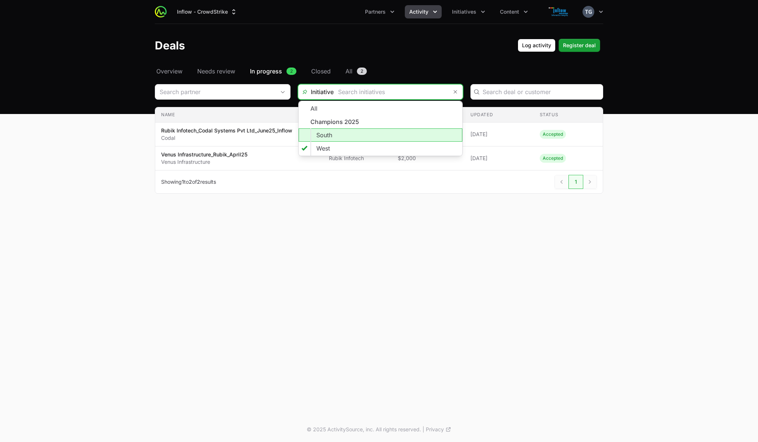
click at [355, 136] on li "South" at bounding box center [381, 134] width 164 height 13
type input "South"
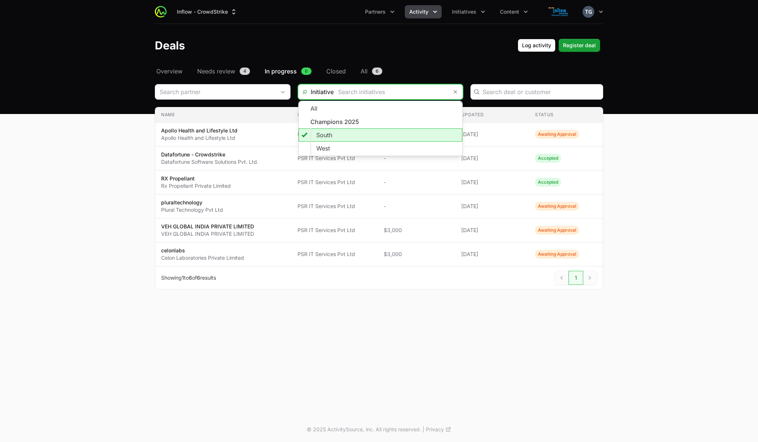
click at [362, 91] on input "Deals Filters" at bounding box center [391, 91] width 114 height 15
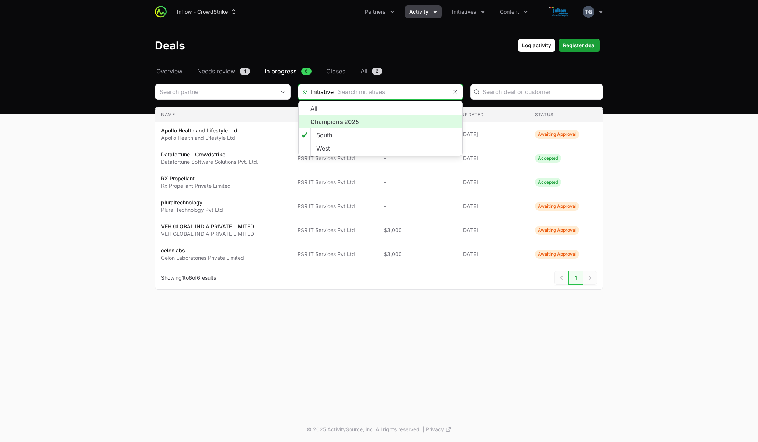
click at [358, 124] on li "Champions 2025" at bounding box center [381, 121] width 164 height 13
type input "Champions 2025"
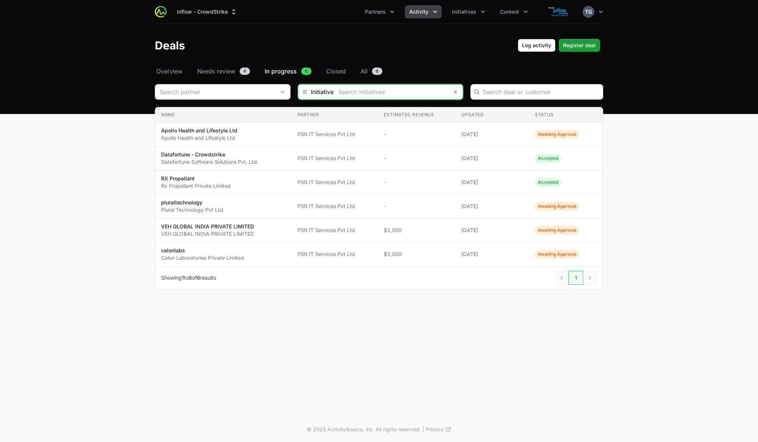
click at [399, 94] on input "Deals Filters" at bounding box center [391, 91] width 114 height 15
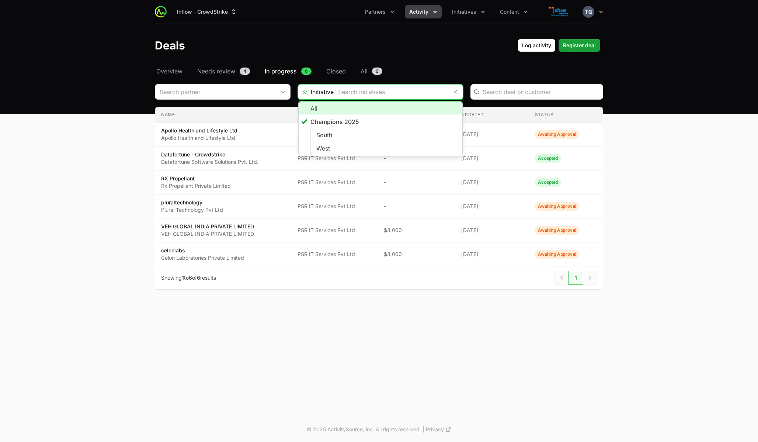
click at [359, 108] on li "All" at bounding box center [381, 108] width 164 height 14
type input "All"
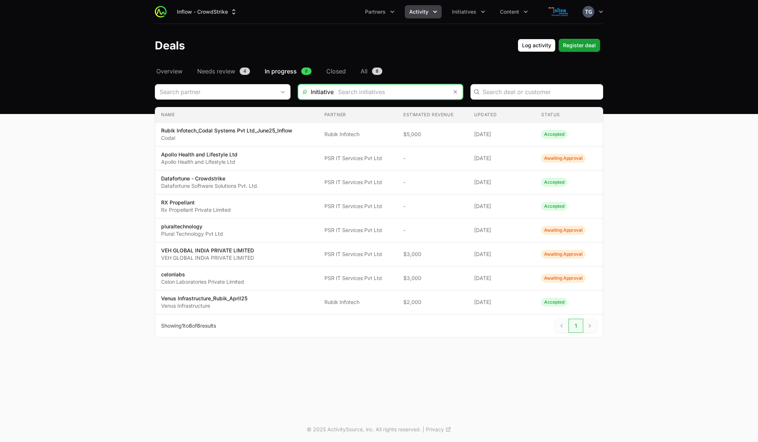
click at [398, 92] on input "Deals Filters" at bounding box center [391, 91] width 114 height 15
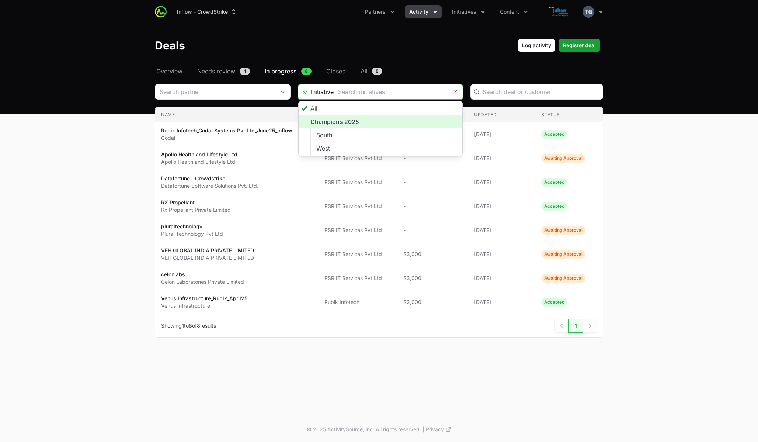
click at [366, 123] on li "Champions 2025" at bounding box center [381, 121] width 164 height 13
type input "Champions 2025"
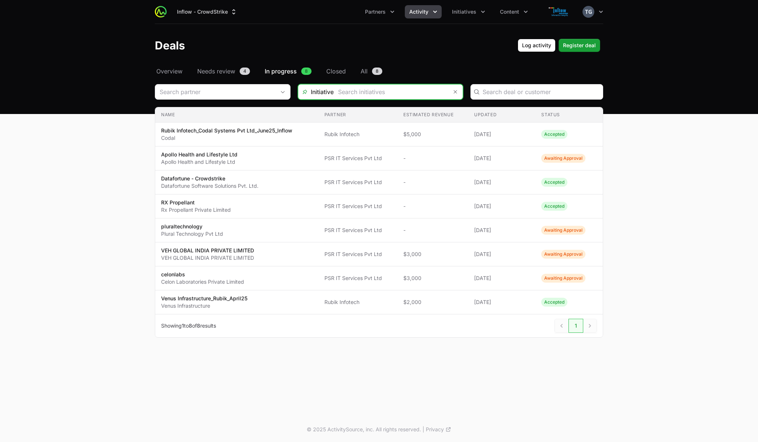
click at [398, 93] on input "Deals Filters" at bounding box center [391, 91] width 114 height 15
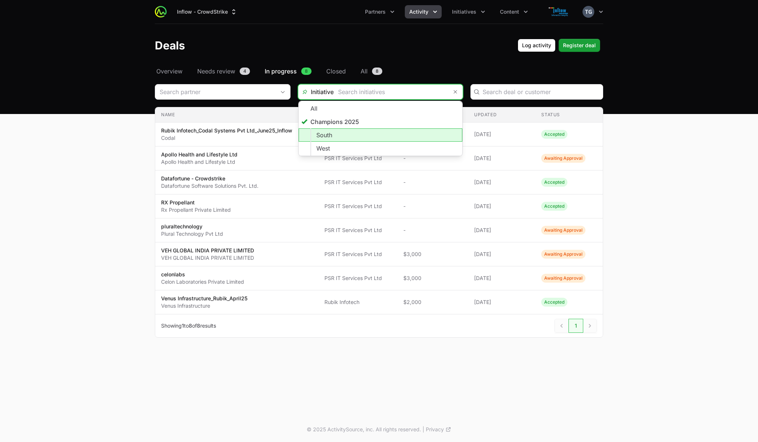
click at [370, 138] on li "South" at bounding box center [381, 134] width 164 height 13
type input "South"
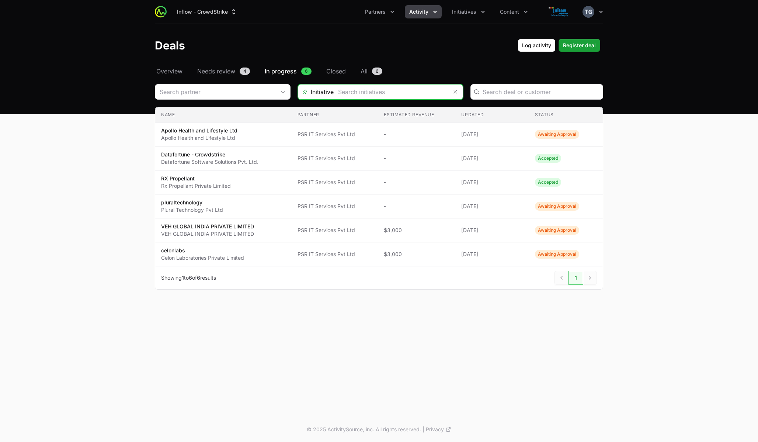
click at [393, 98] on input "Deals Filters" at bounding box center [391, 91] width 114 height 15
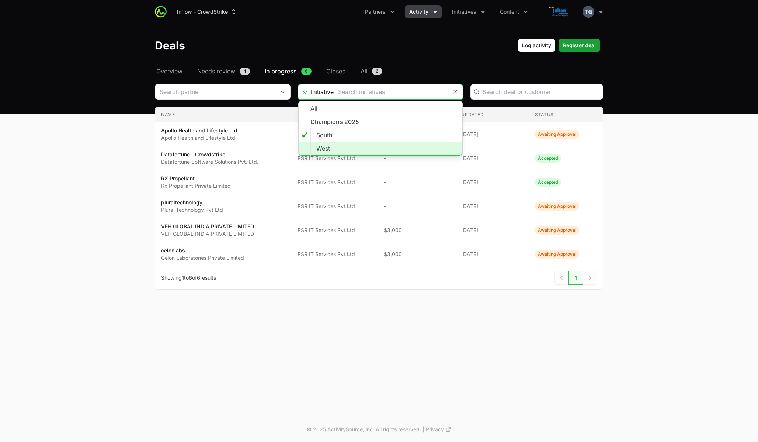
click at [380, 146] on li "West" at bounding box center [381, 149] width 164 height 14
type input "West"
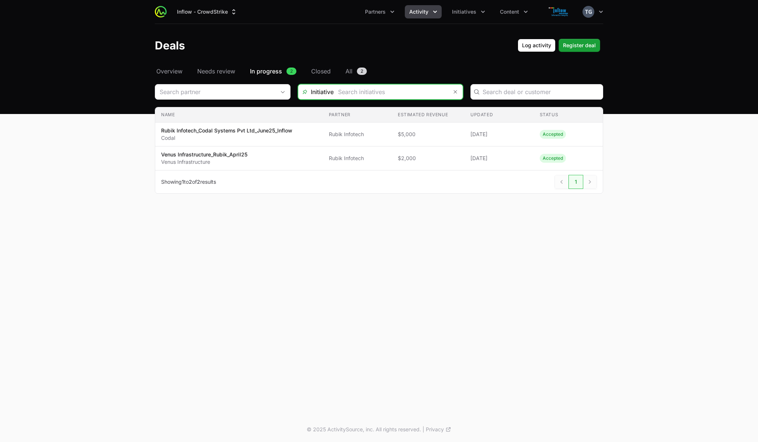
click at [389, 91] on input "Deals Filters" at bounding box center [391, 91] width 114 height 15
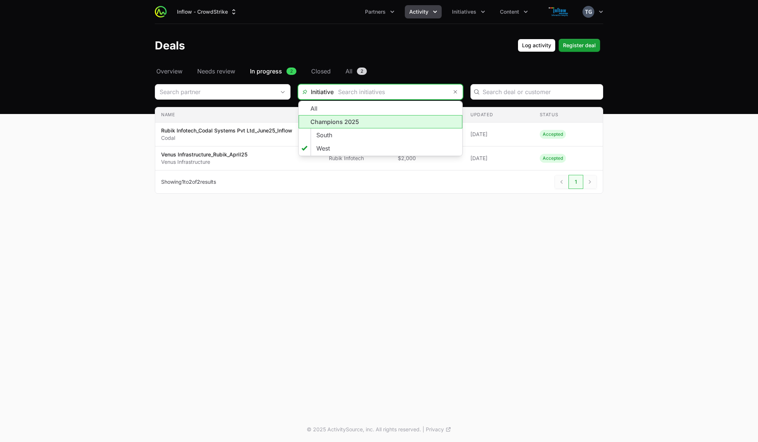
click at [371, 122] on li "Champions 2025" at bounding box center [381, 121] width 164 height 13
type input "Champions 2025"
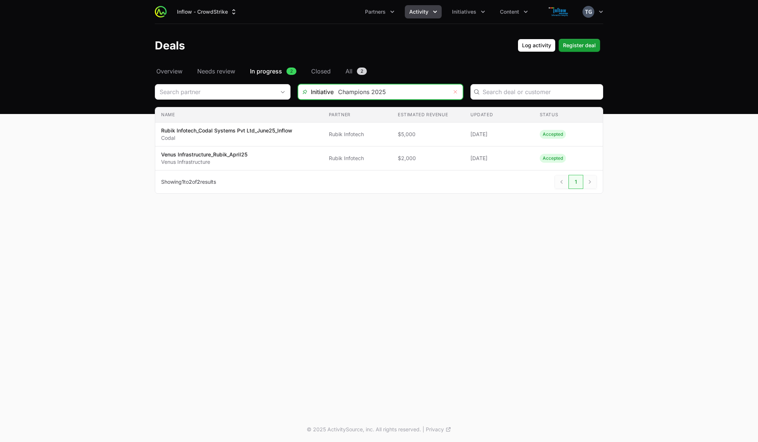
click at [454, 93] on icon "Remove" at bounding box center [455, 91] width 3 height 3
click at [406, 58] on header "Deals Log activity Register deal" at bounding box center [379, 45] width 758 height 43
